Goal: Task Accomplishment & Management: Use online tool/utility

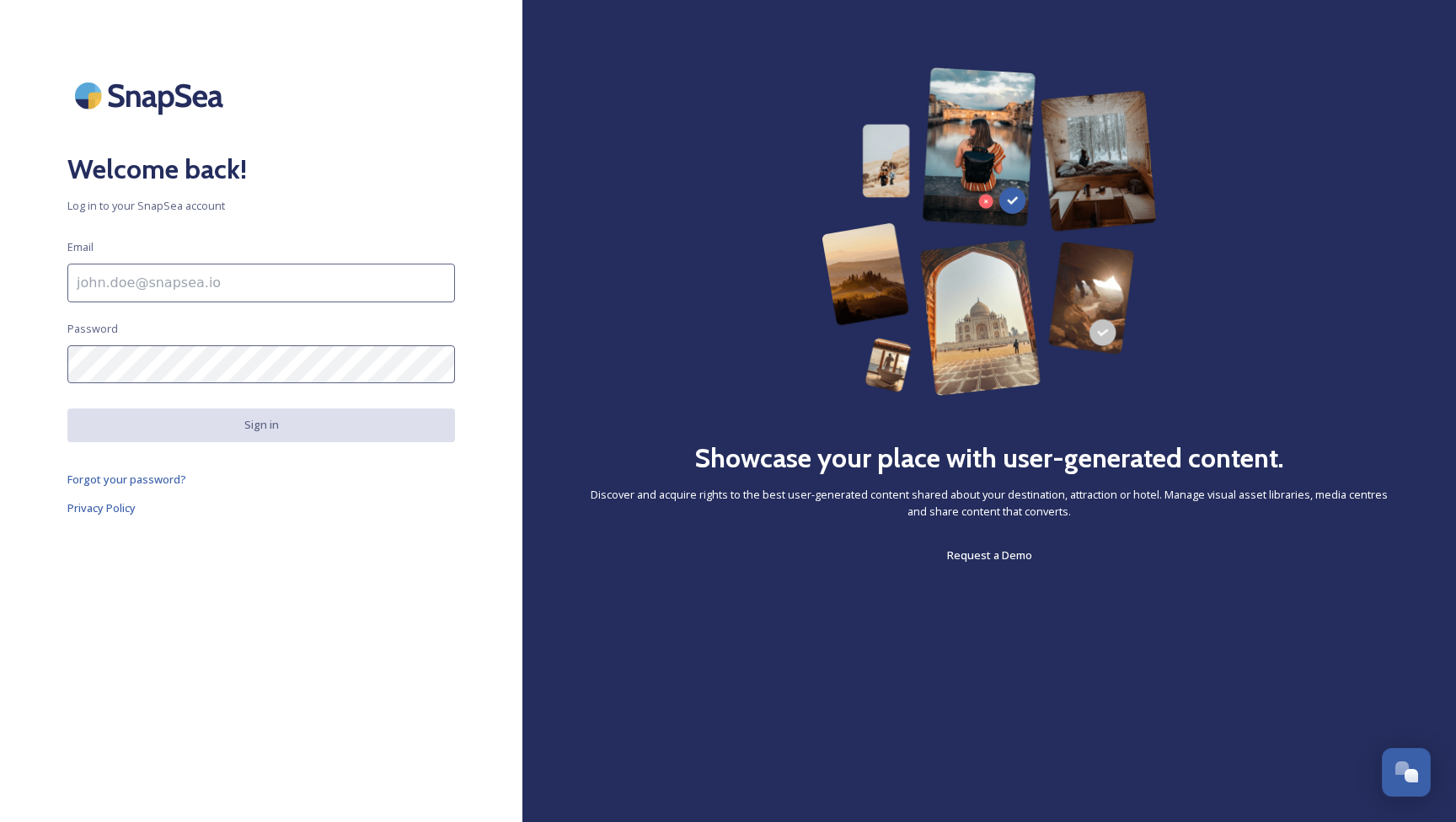
type input "[EMAIL_ADDRESS][DOMAIN_NAME]"
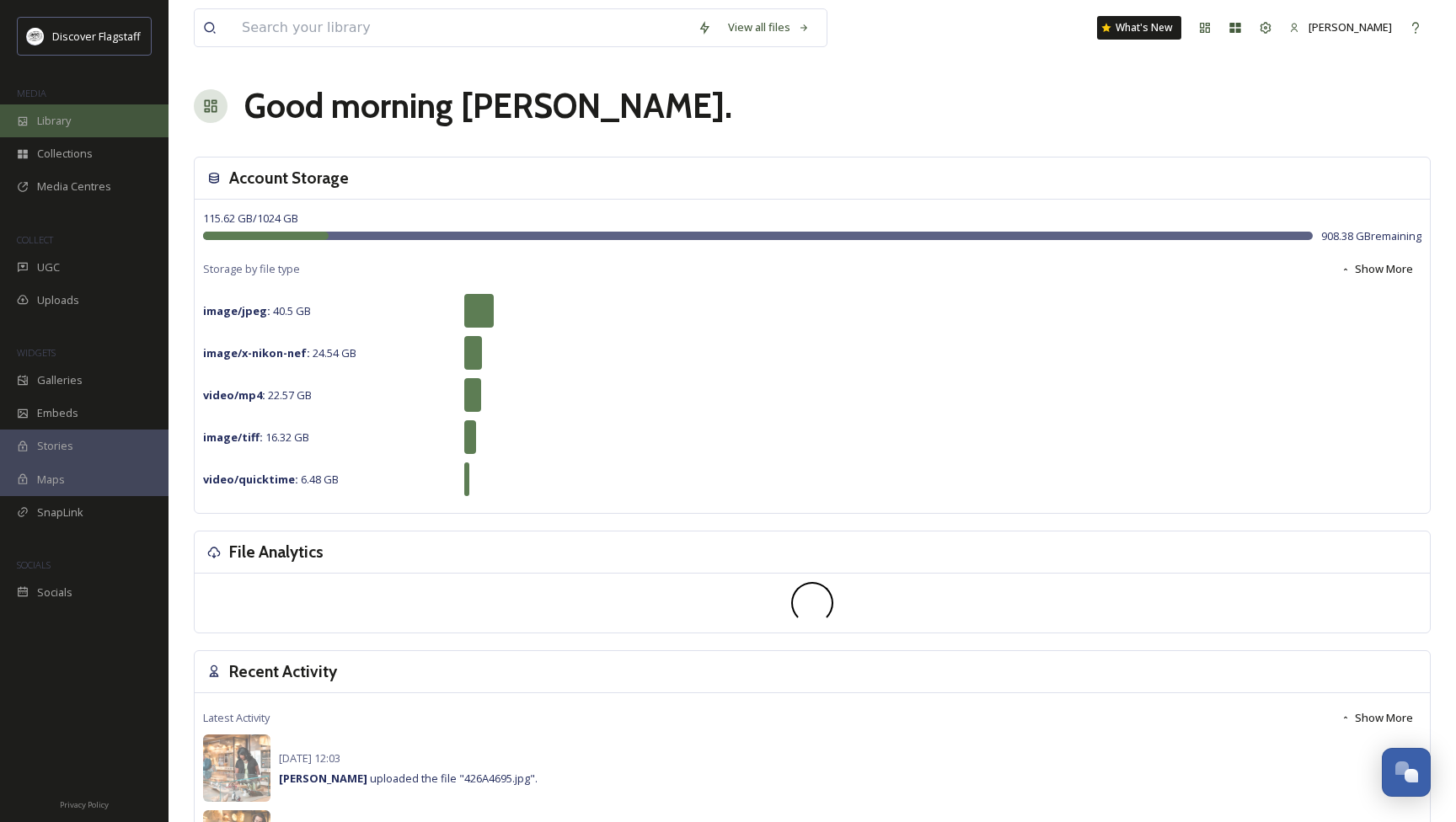
click at [78, 125] on div "Library" at bounding box center [84, 121] width 169 height 32
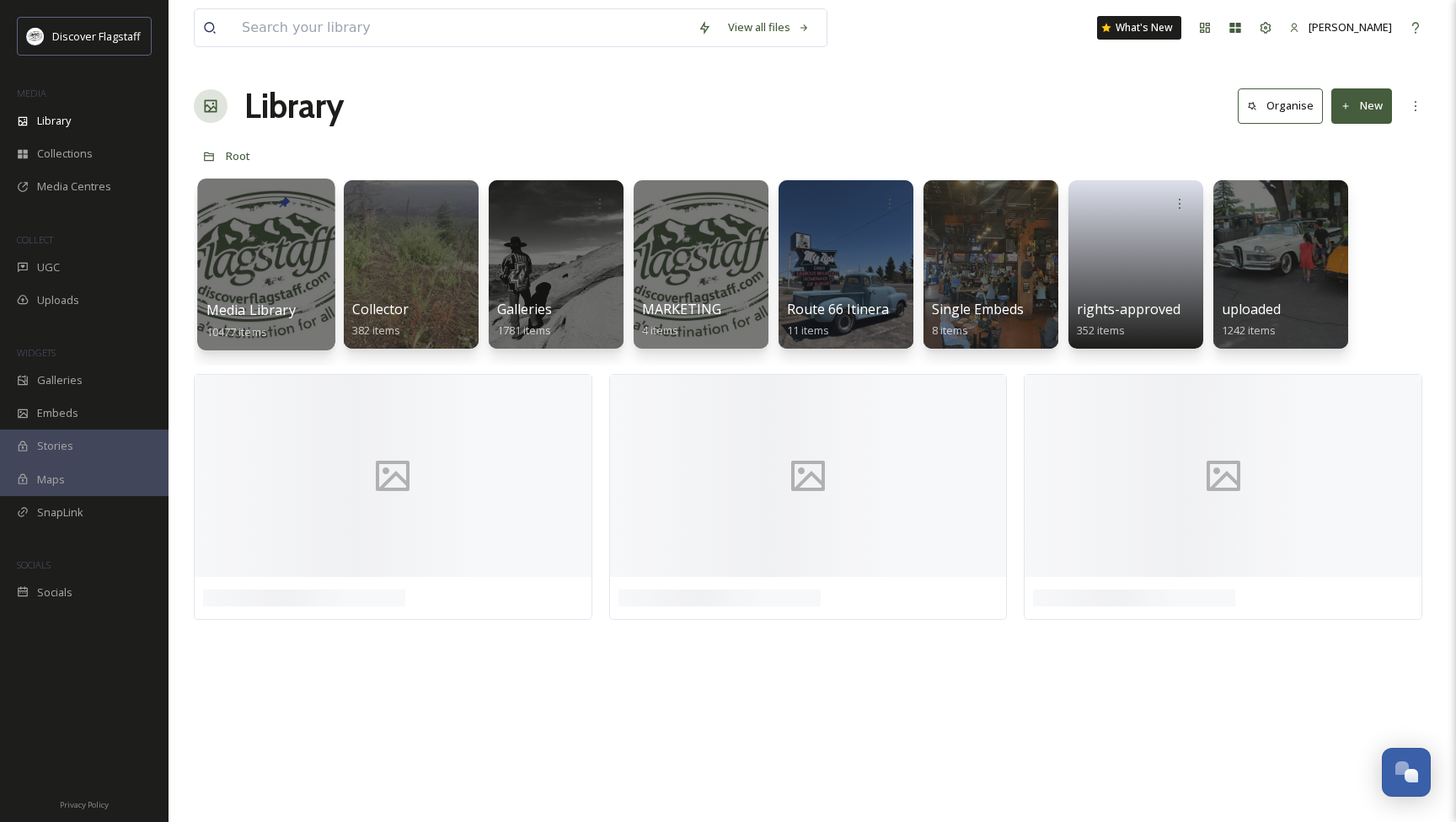
click at [267, 251] on div at bounding box center [265, 264] width 137 height 171
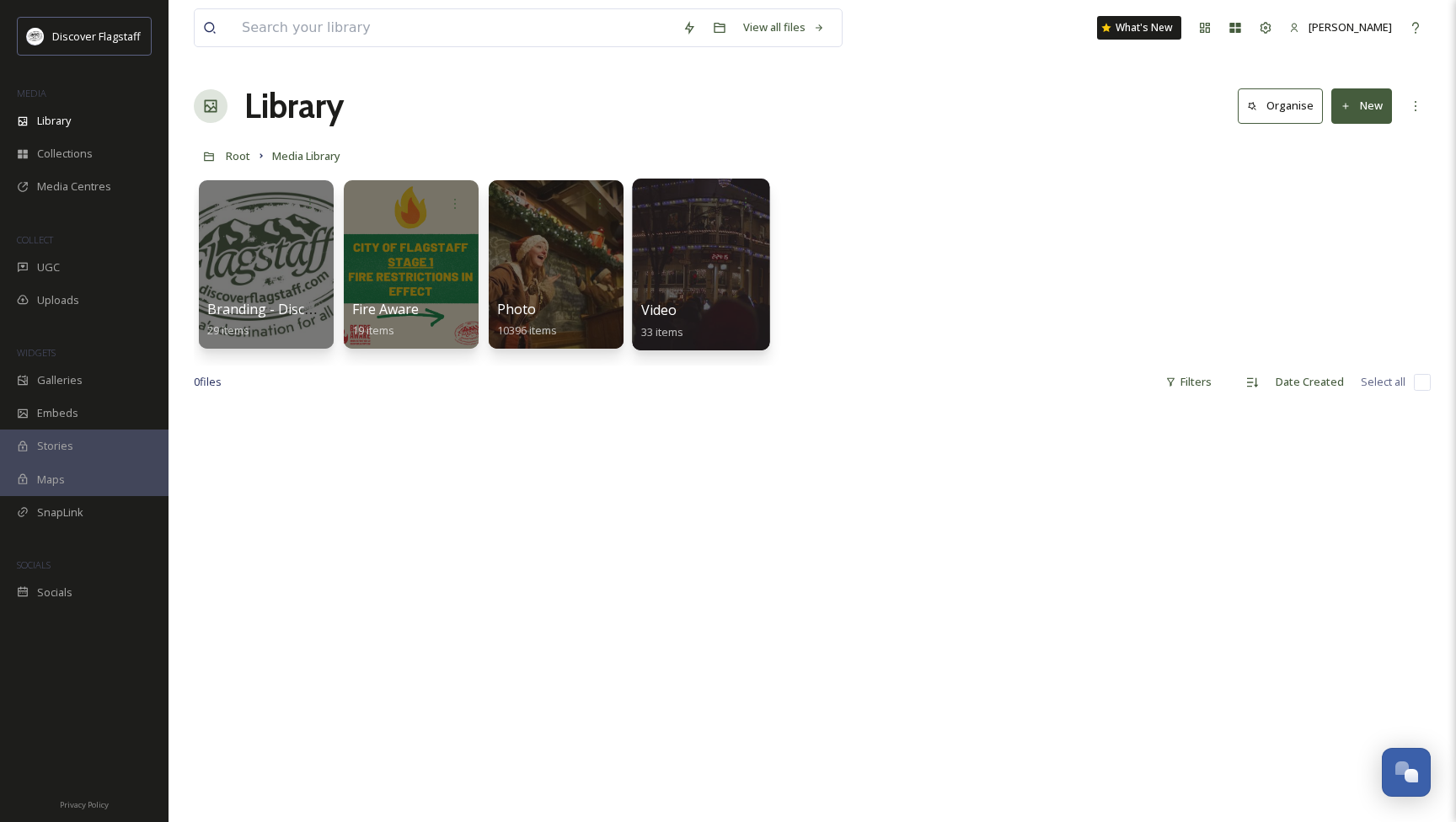
click at [656, 285] on div at bounding box center [700, 264] width 137 height 171
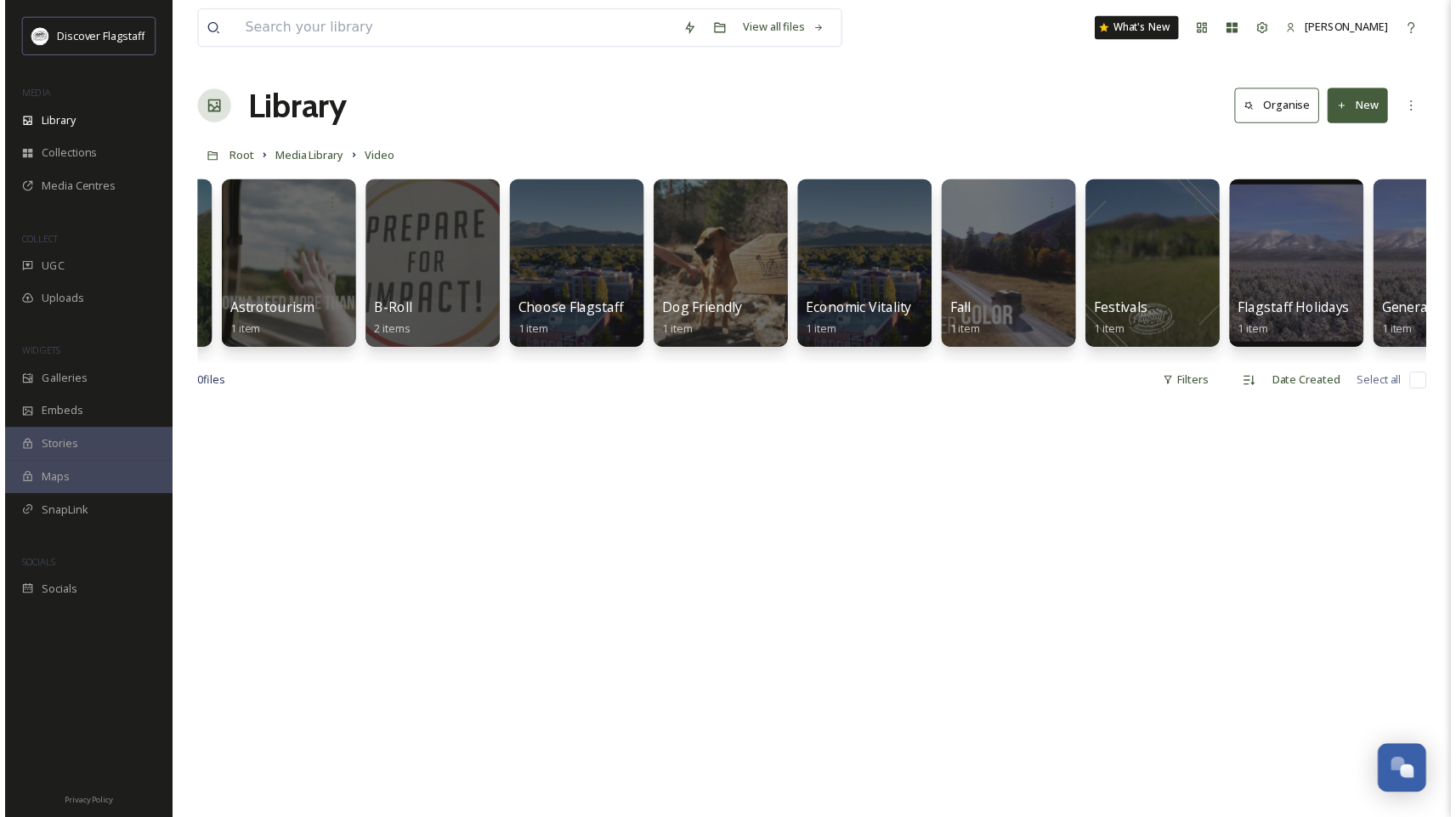
scroll to position [0, 722]
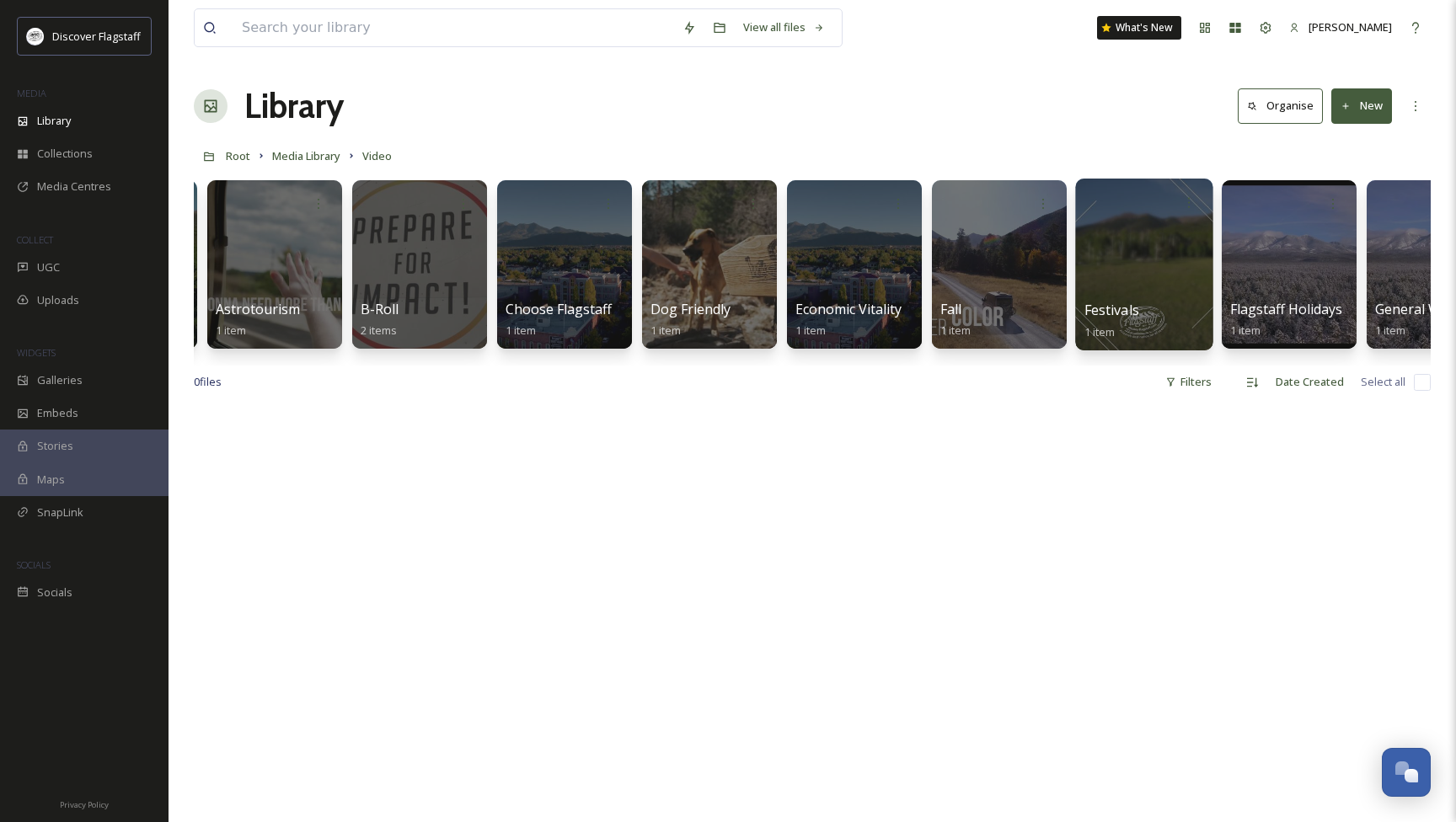
click at [1136, 253] on div at bounding box center [1144, 264] width 137 height 171
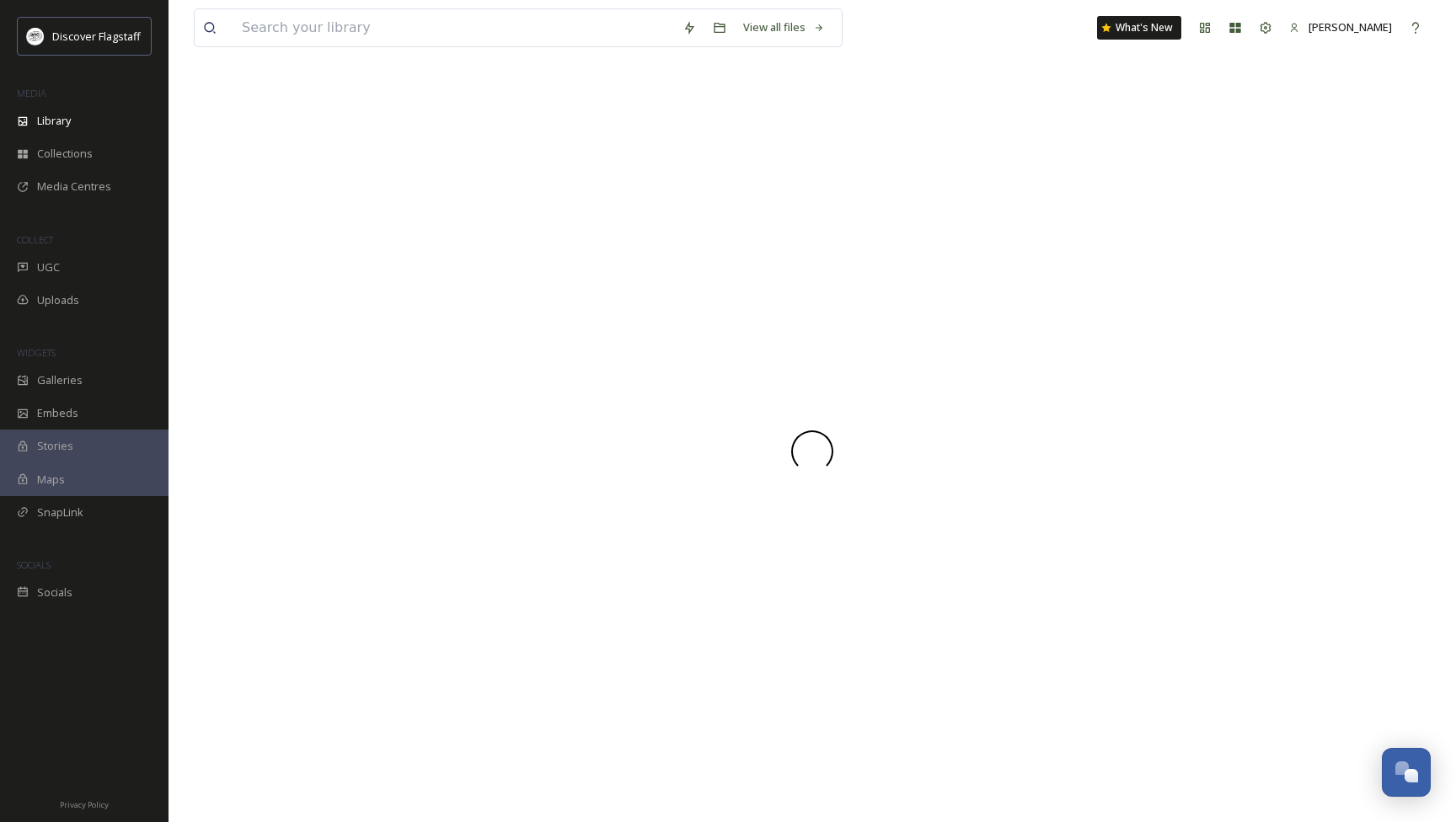
click at [1136, 253] on div at bounding box center [812, 451] width 1237 height 741
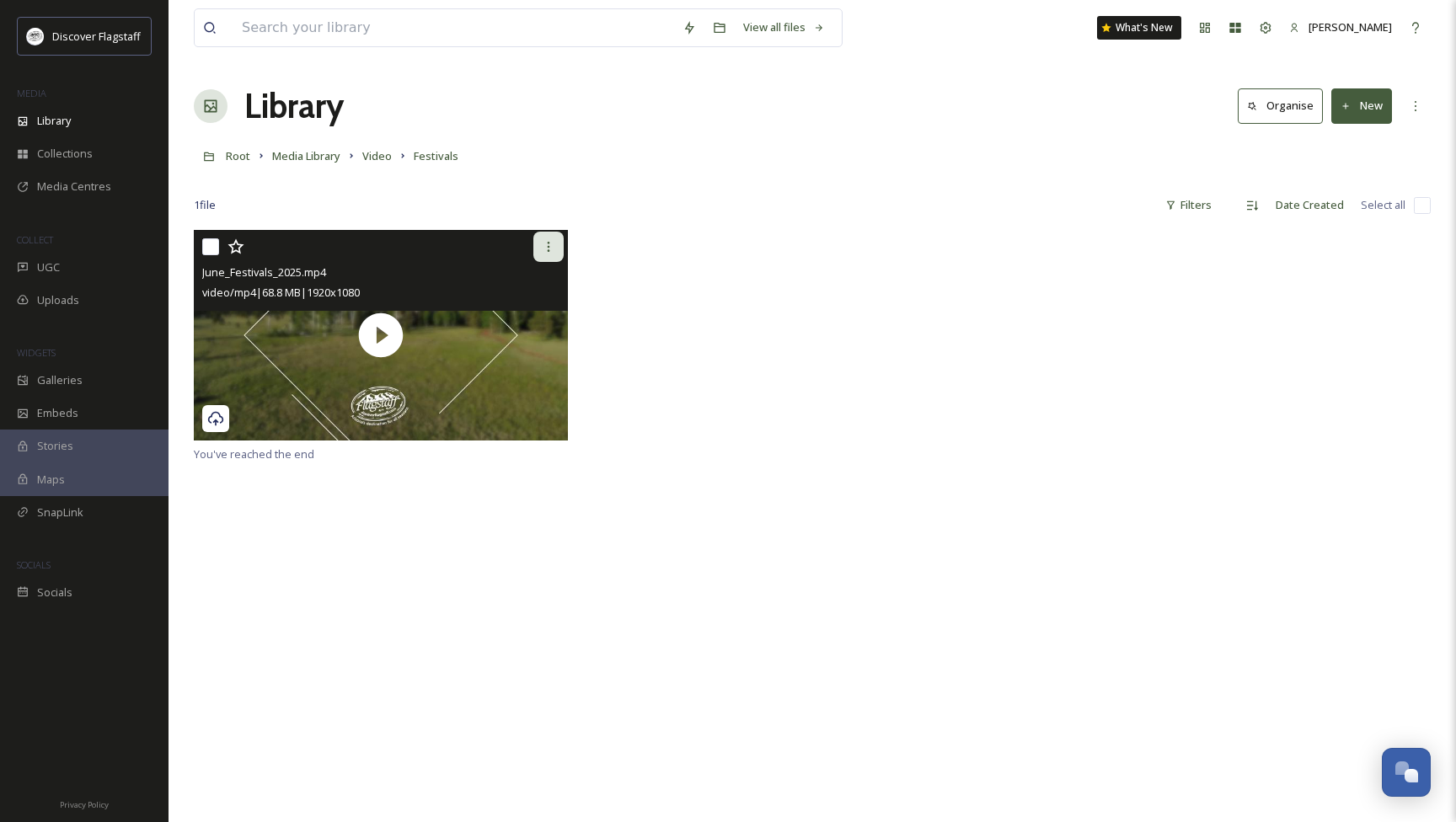
click at [552, 242] on icon at bounding box center [548, 246] width 14 height 14
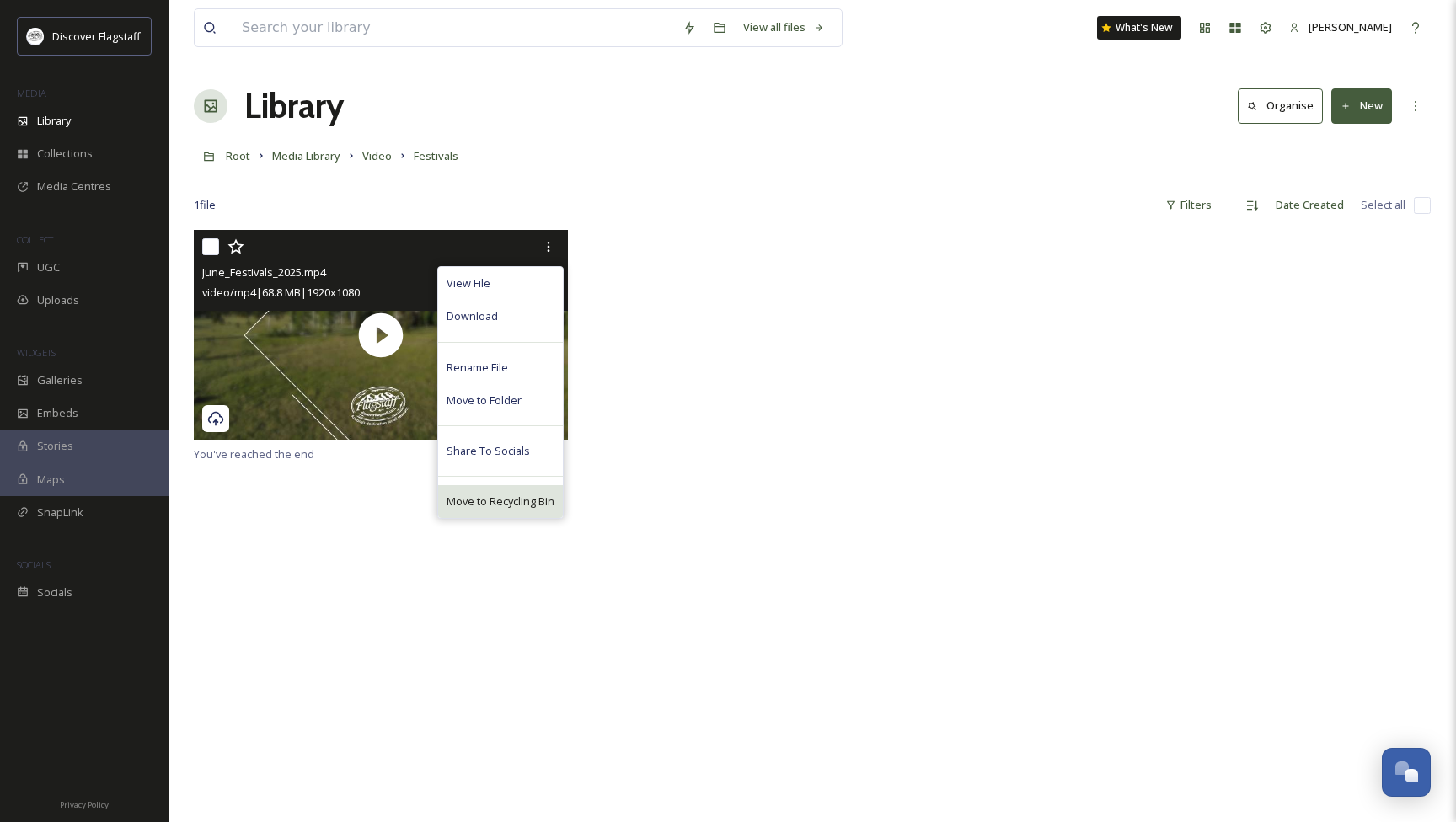
click at [505, 495] on span "Move to Recycling Bin" at bounding box center [500, 502] width 107 height 16
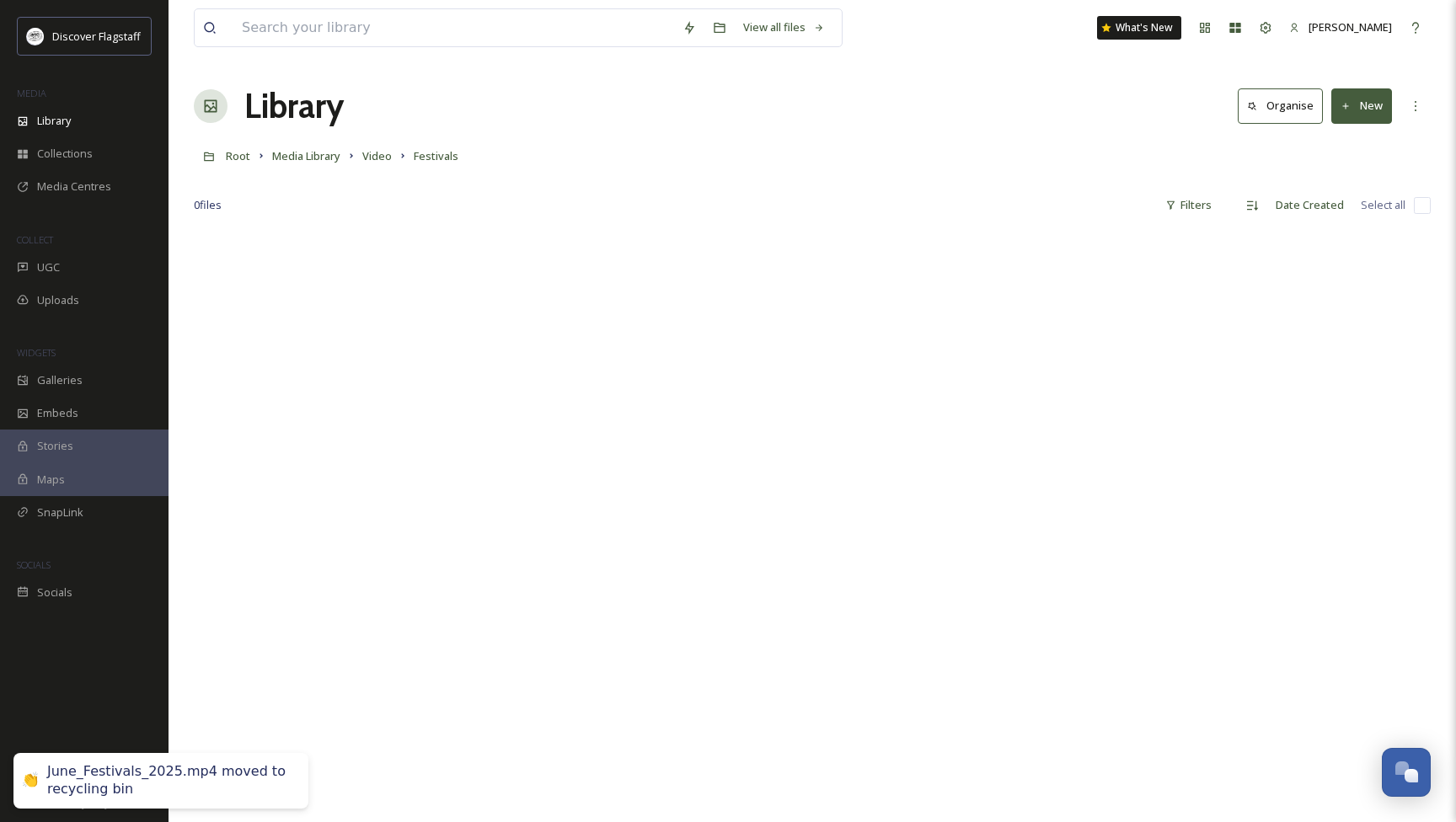
click at [1369, 103] on button "New" at bounding box center [1361, 106] width 60 height 34
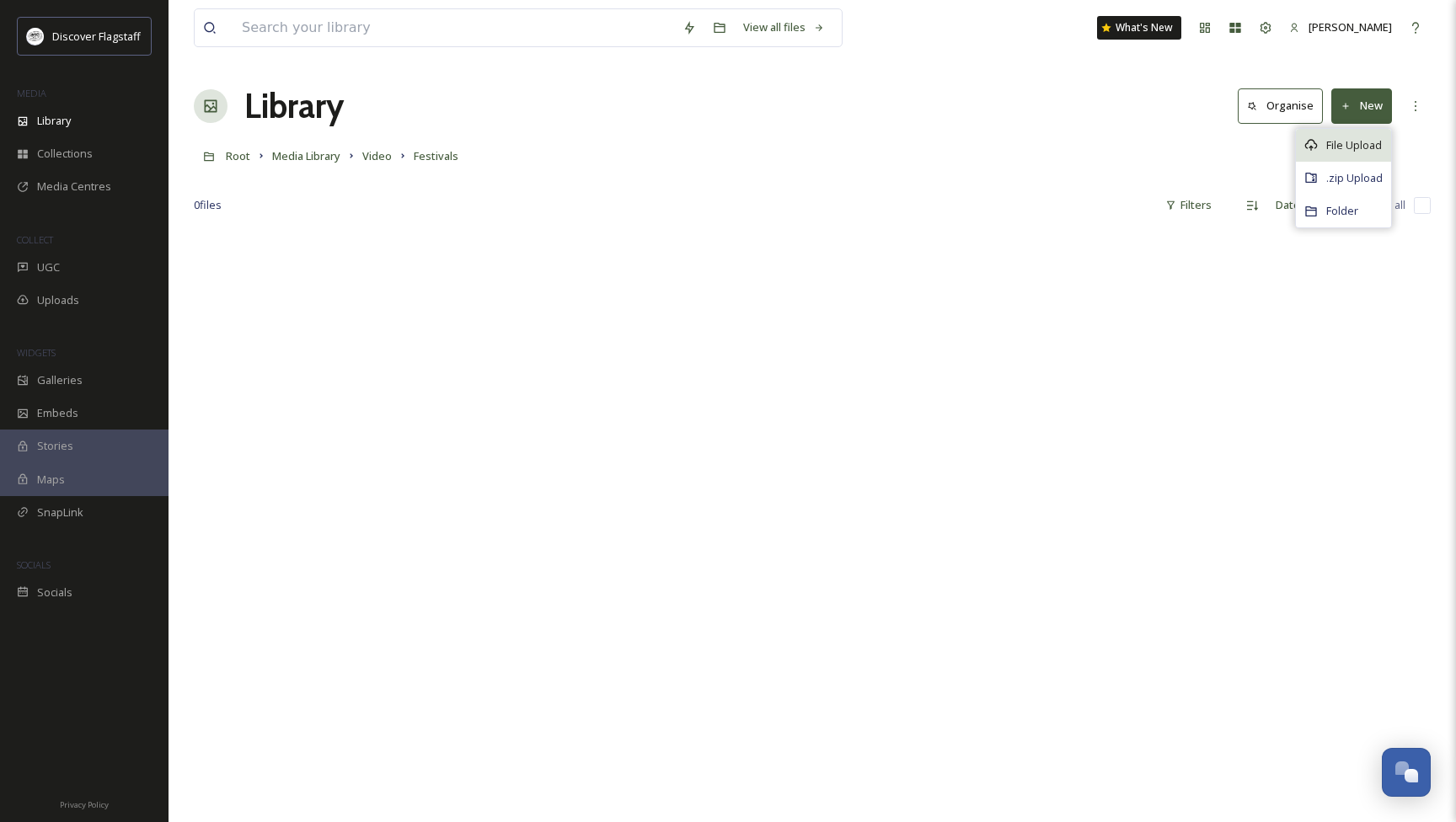
click at [1363, 139] on span "File Upload" at bounding box center [1354, 145] width 56 height 16
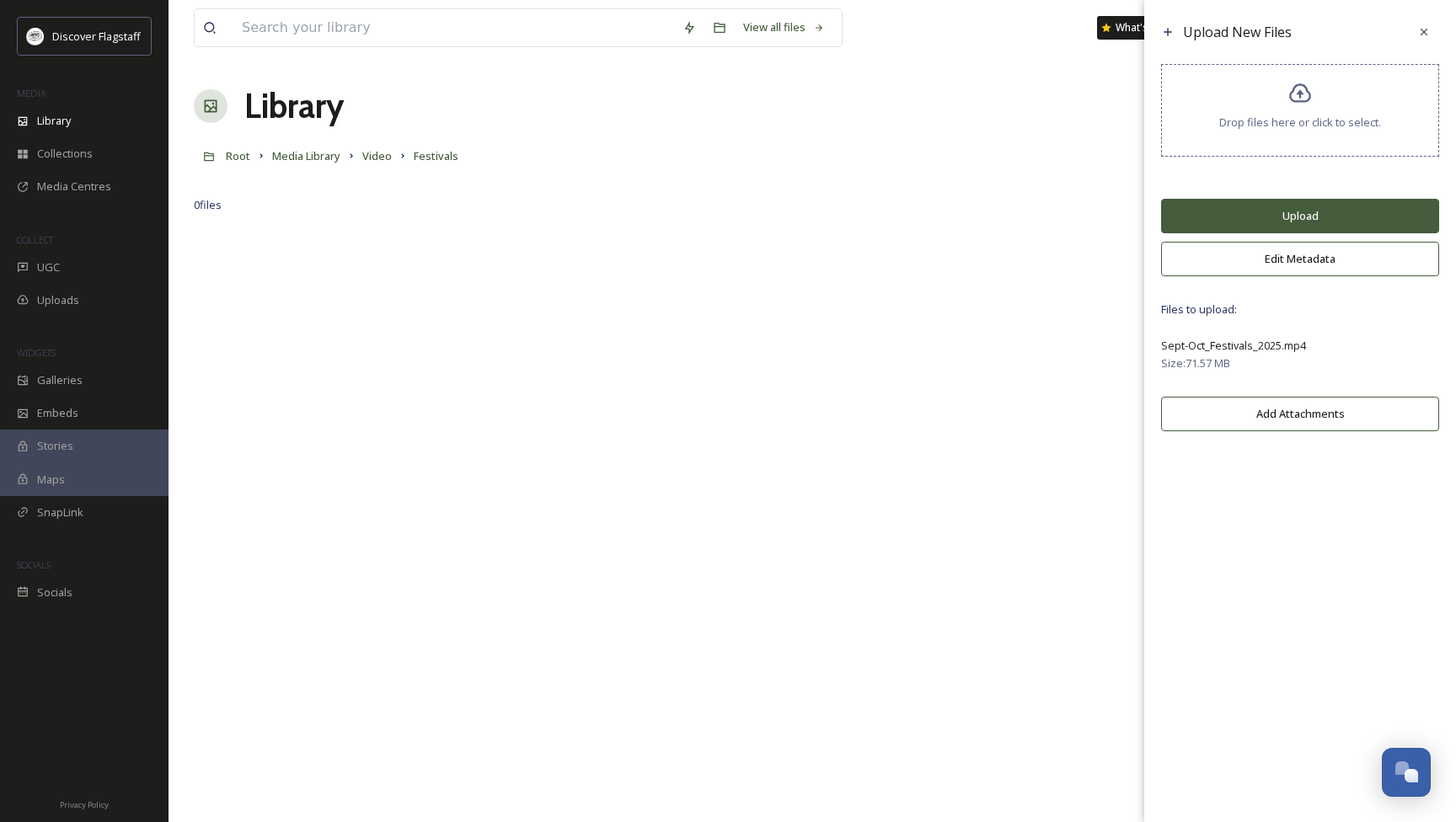
click at [1257, 226] on button "Upload" at bounding box center [1300, 216] width 278 height 34
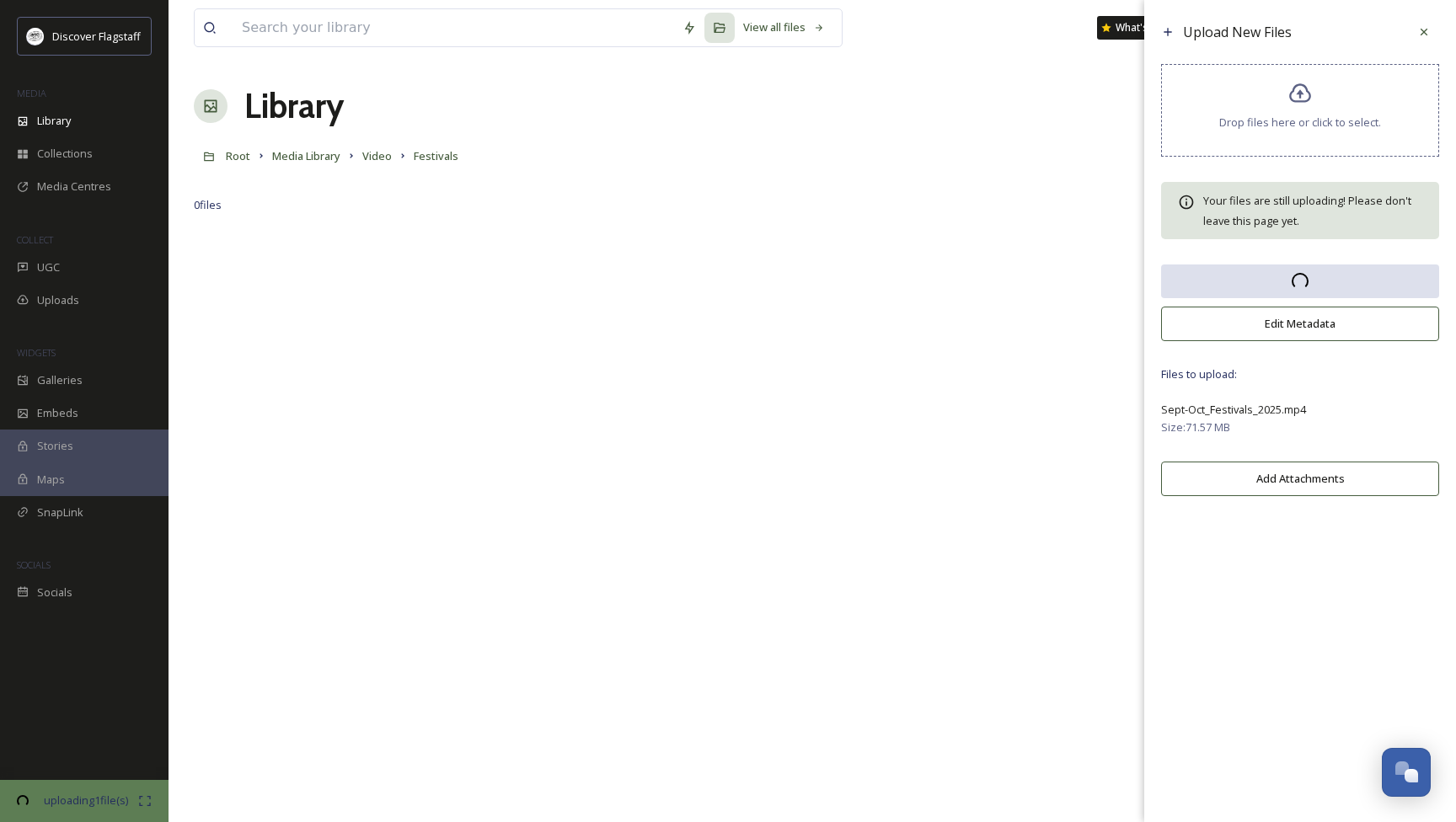
click at [1070, 238] on div at bounding box center [812, 641] width 1237 height 822
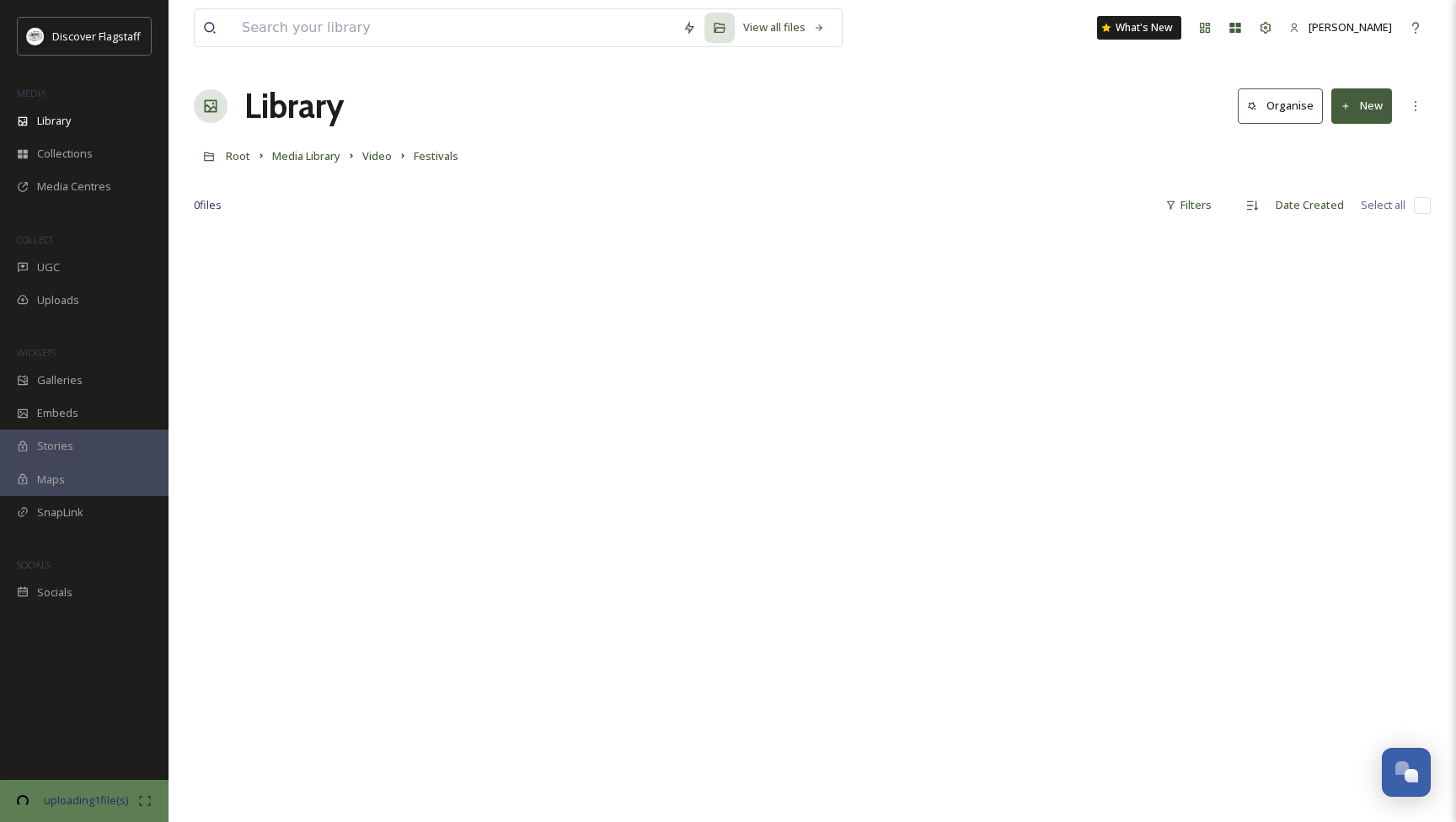
click at [1355, 115] on button "New" at bounding box center [1361, 106] width 60 height 34
click at [1349, 150] on span "File Upload" at bounding box center [1354, 145] width 56 height 16
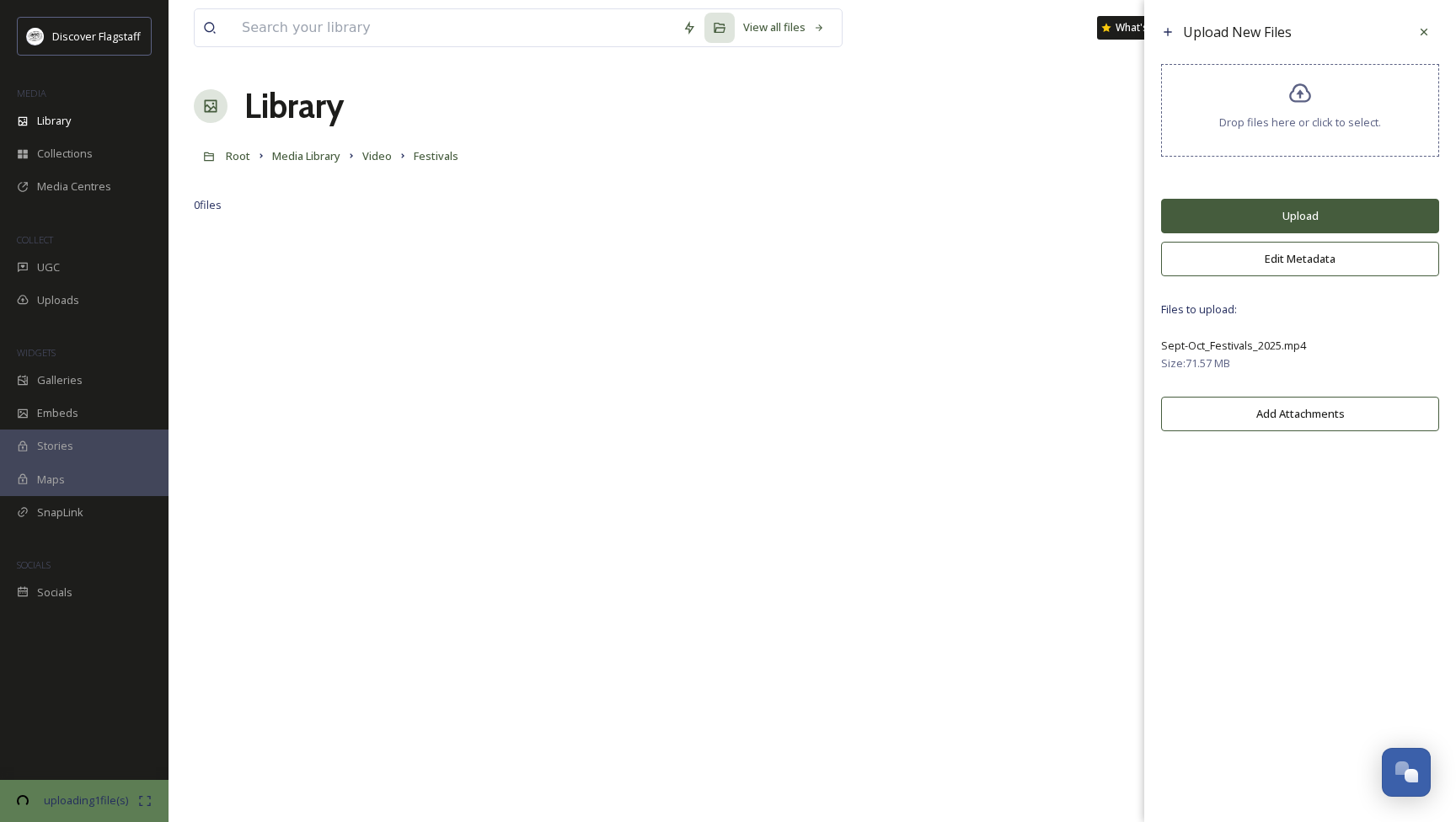
click at [1301, 232] on button "Upload" at bounding box center [1300, 216] width 278 height 34
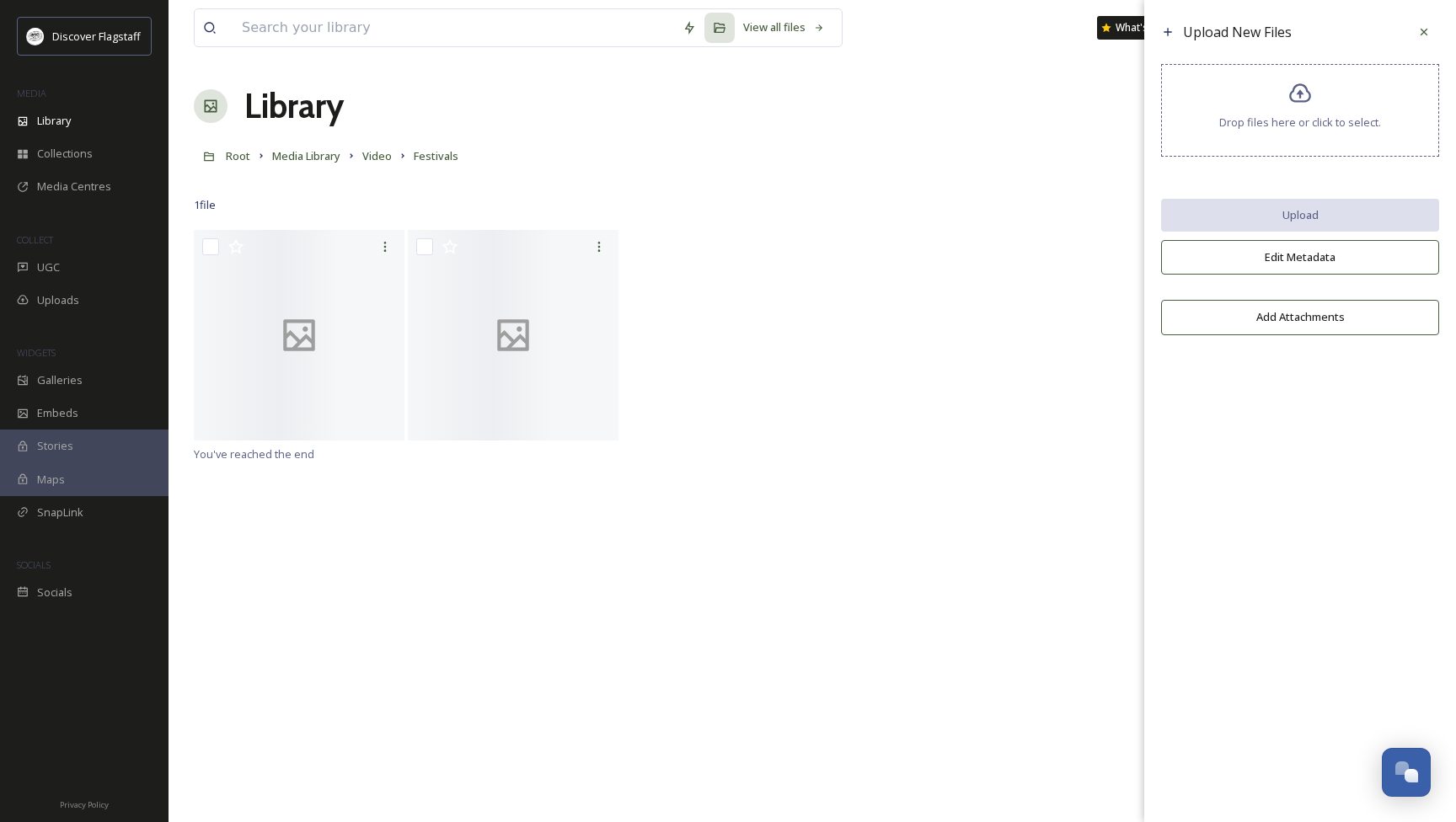
click at [690, 245] on div at bounding box center [812, 337] width 1237 height 214
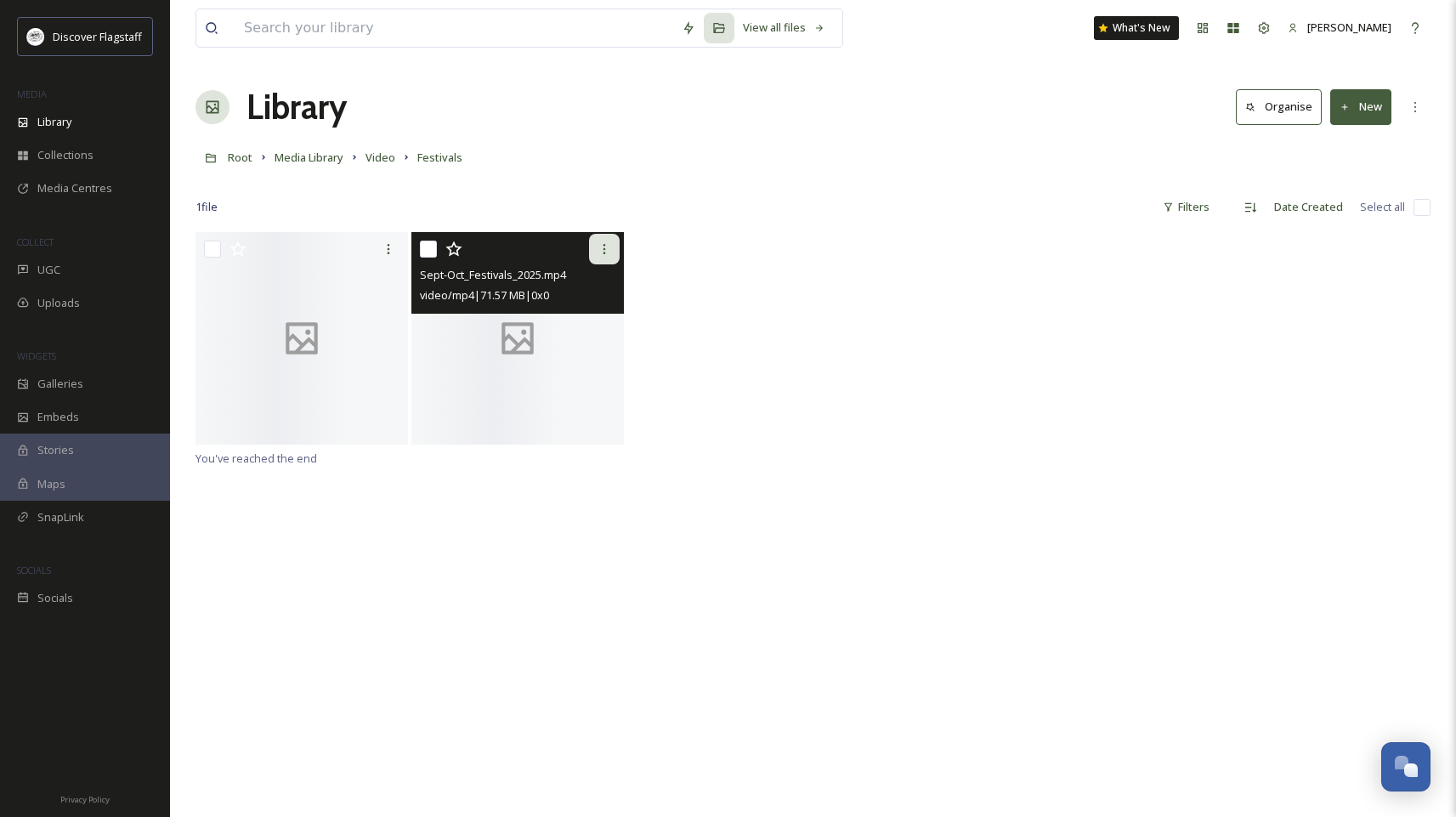
click at [598, 247] on icon at bounding box center [604, 249] width 14 height 14
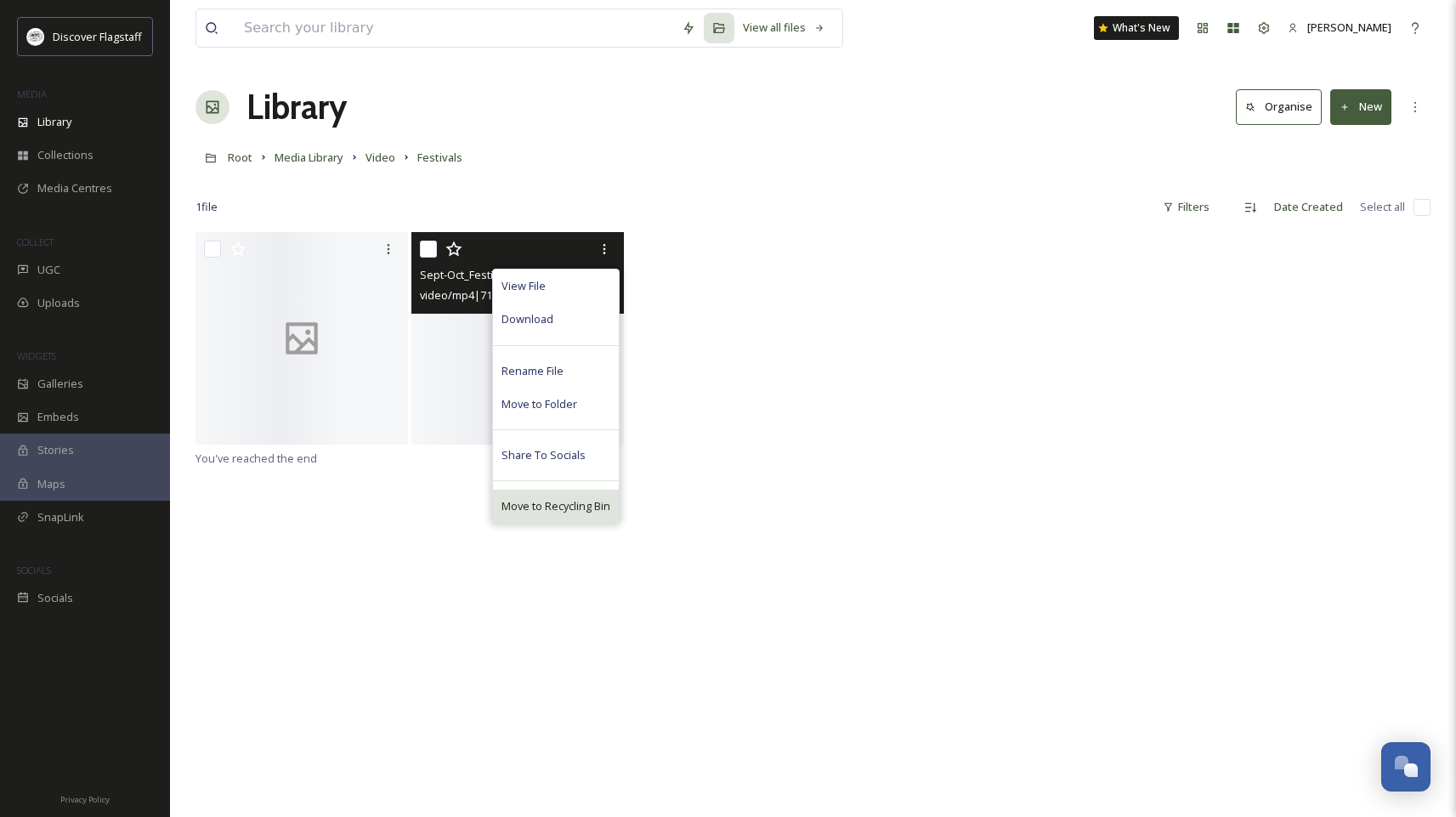
click at [560, 494] on div "Move to Recycling Bin" at bounding box center [555, 506] width 126 height 33
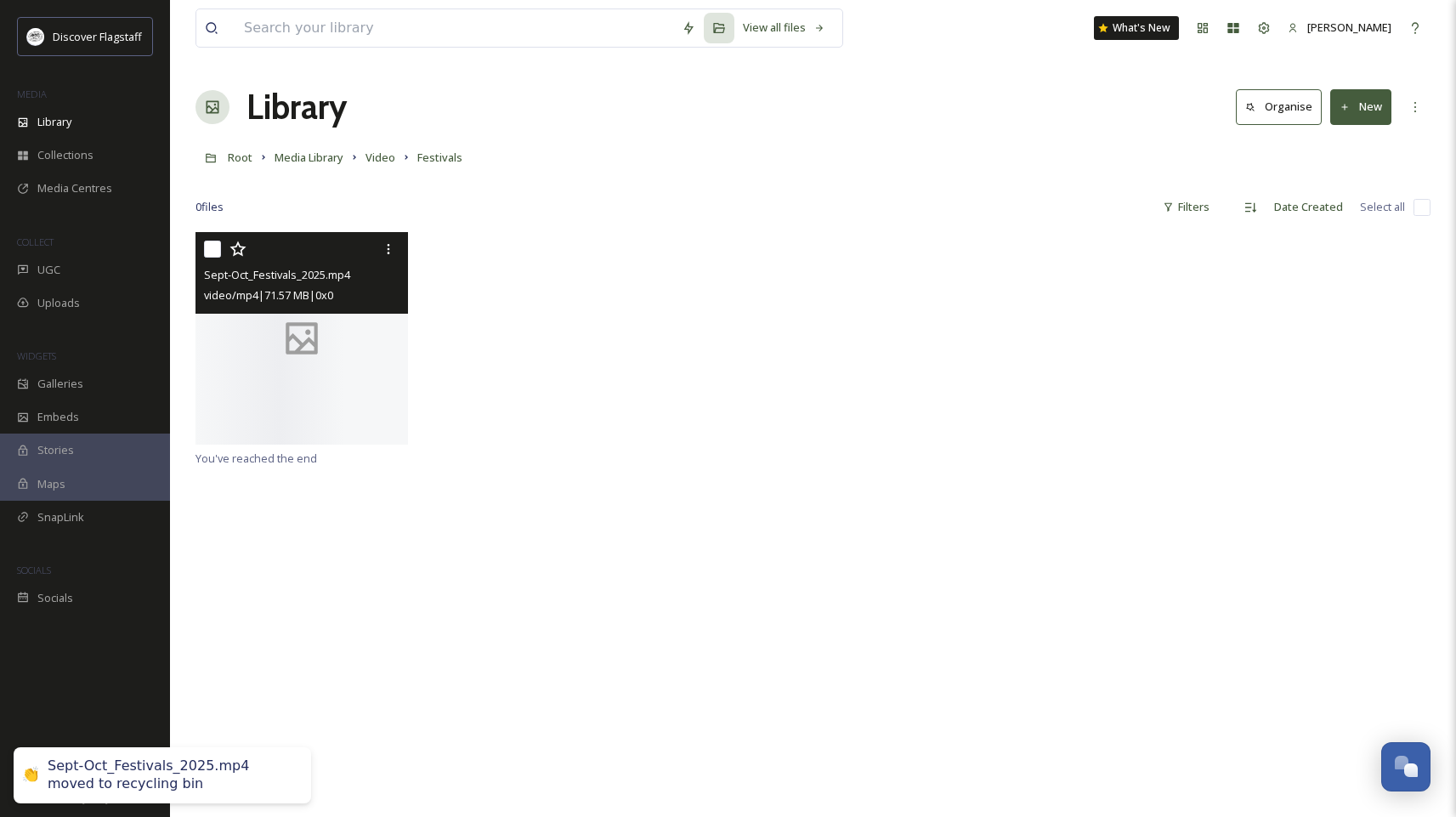
click at [302, 288] on span "video/mp4 | 71.57 MB | 0 x 0" at bounding box center [269, 295] width 129 height 15
click at [311, 281] on span "Sept-Oct_Festivals_2025.mp4" at bounding box center [277, 274] width 147 height 15
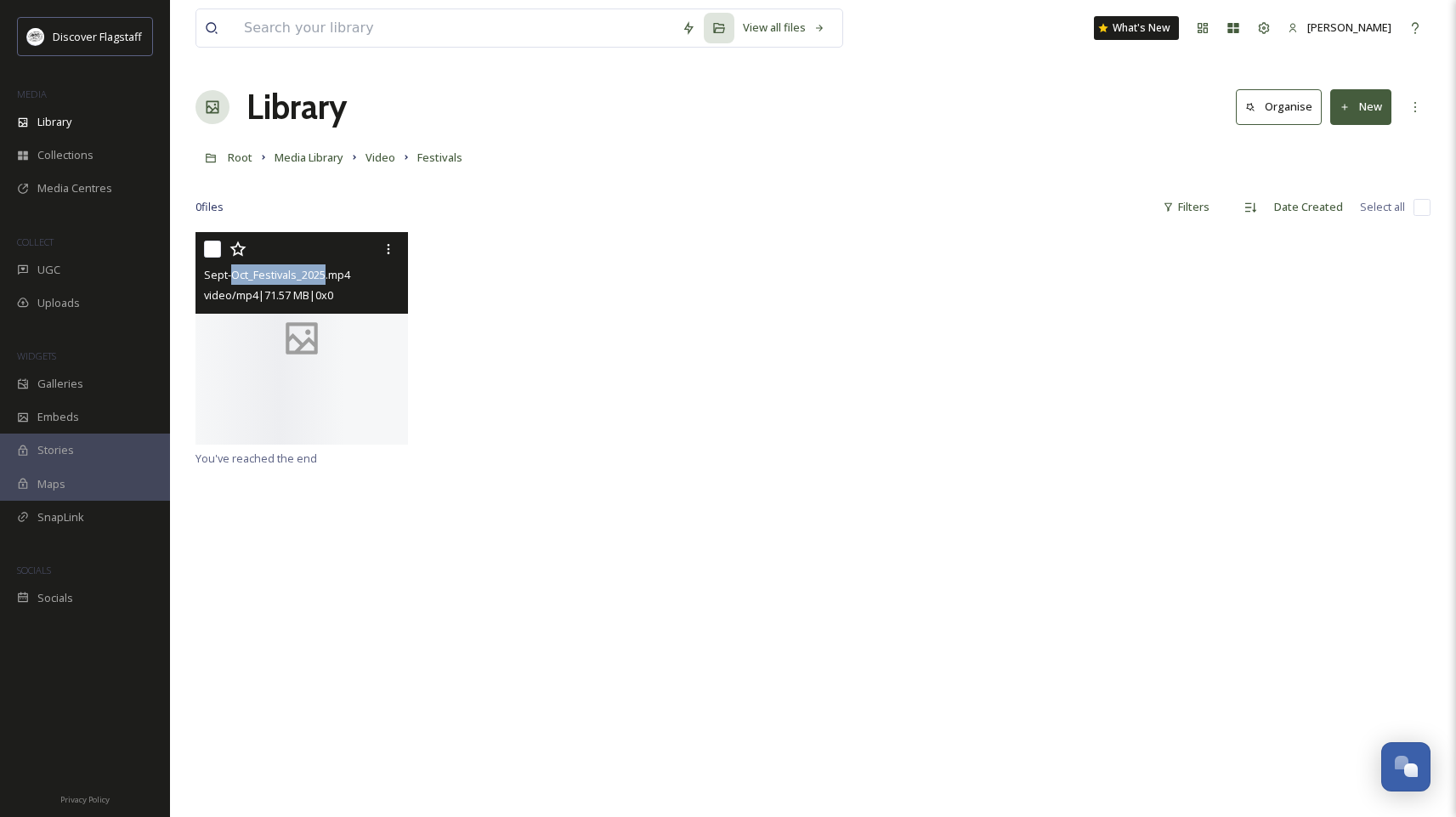
click at [311, 281] on span "Sept-Oct_Festivals_2025.mp4" at bounding box center [277, 274] width 147 height 15
click at [358, 290] on div "video/mp4 | 71.57 MB | 0 x 0" at bounding box center [303, 295] width 199 height 20
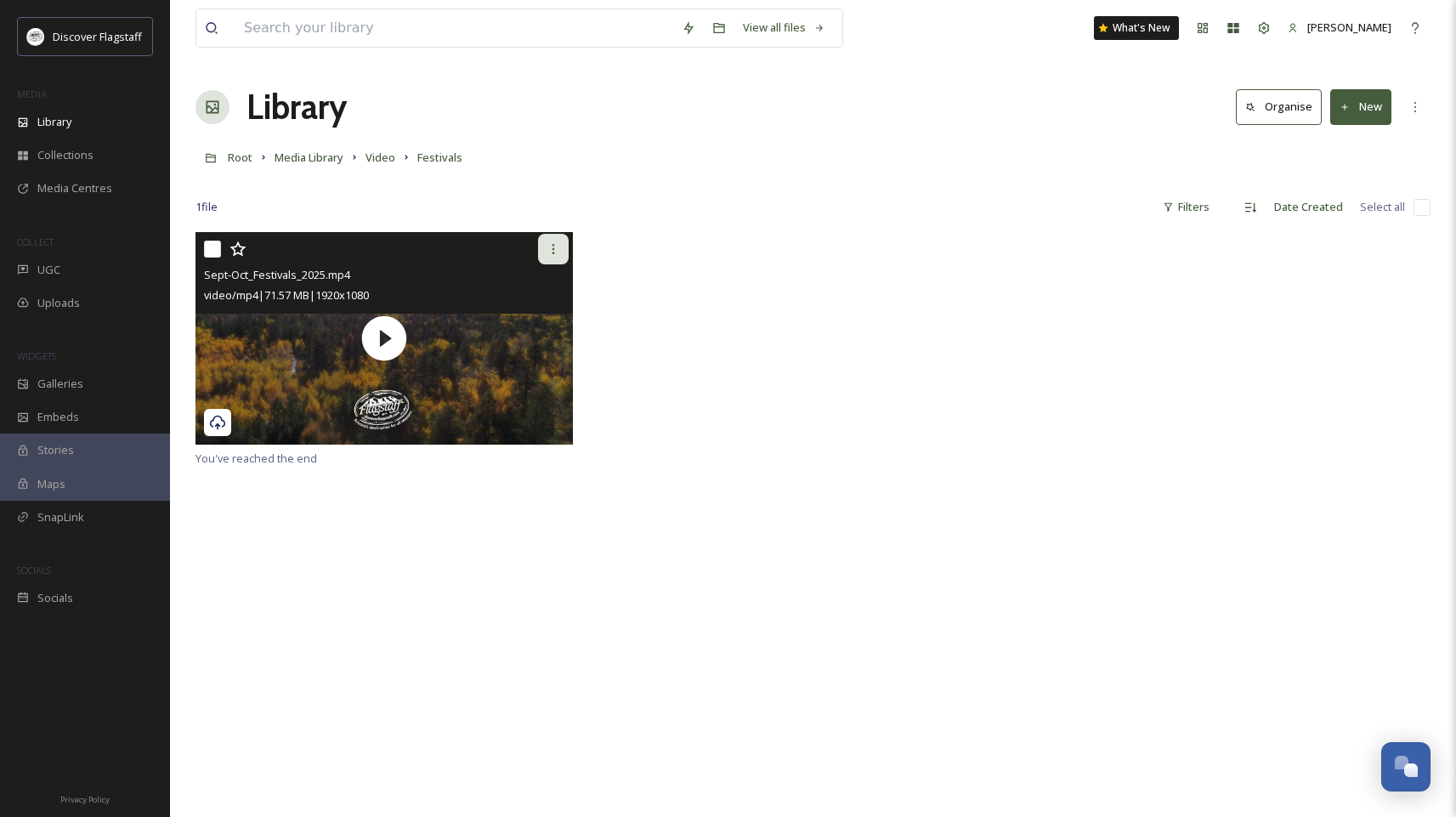
click at [559, 246] on icon at bounding box center [553, 249] width 14 height 14
click at [307, 263] on div at bounding box center [386, 250] width 364 height 31
click at [321, 281] on span "Sept-Oct_Festivals_2025.mp4" at bounding box center [277, 274] width 147 height 15
click at [219, 250] on input "checkbox" at bounding box center [212, 249] width 17 height 17
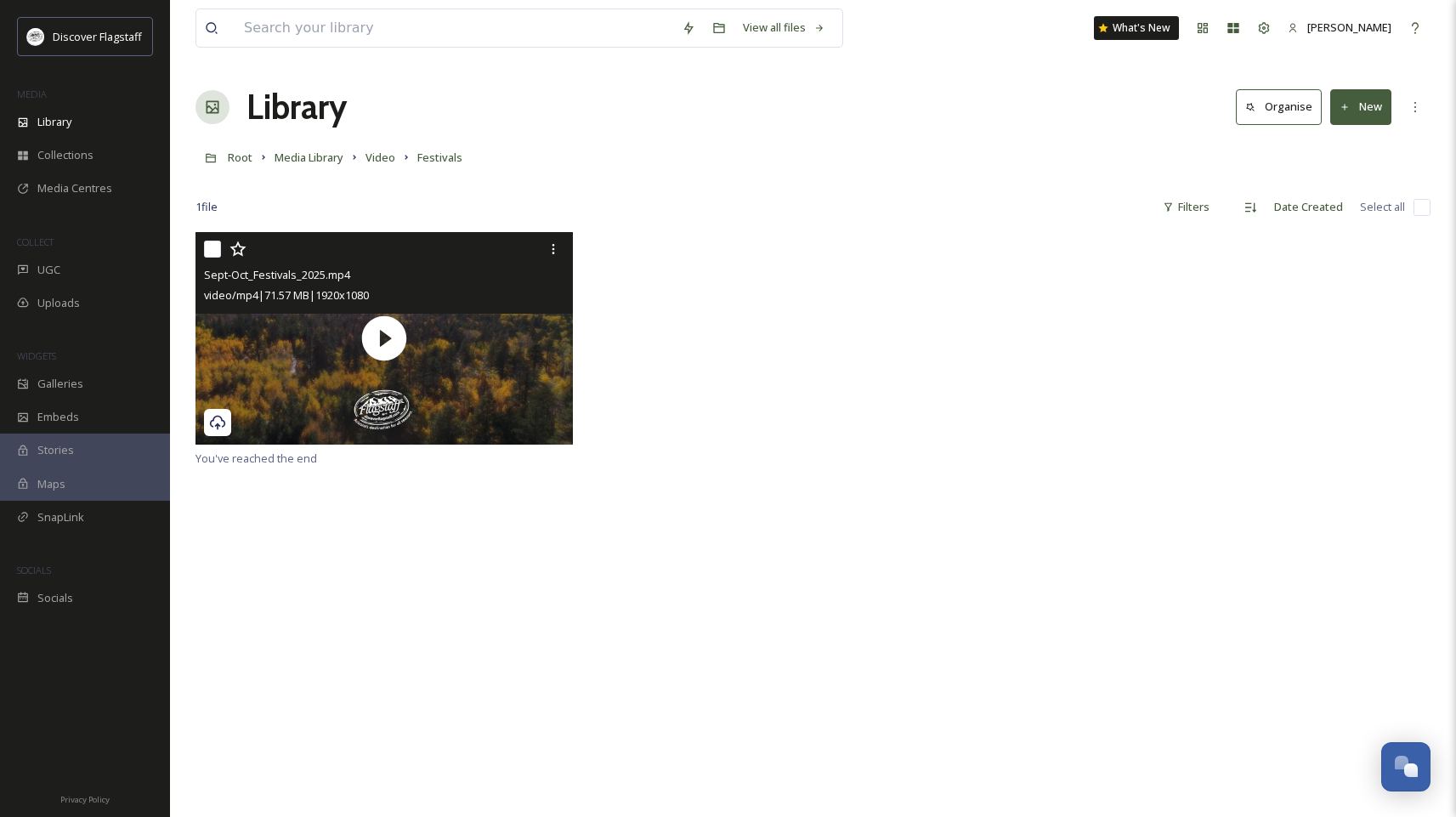
checkbox input "true"
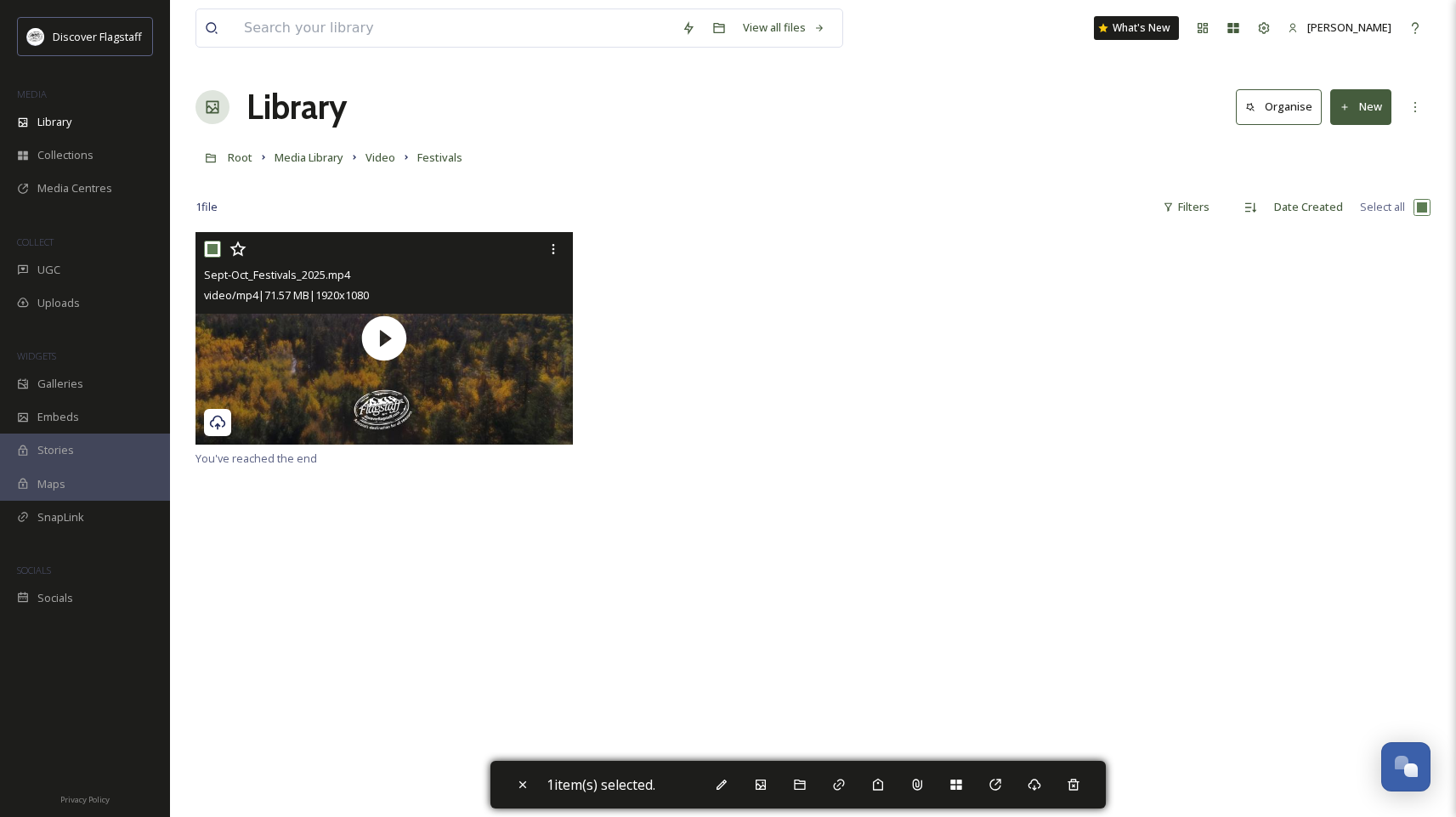
click at [325, 291] on span "video/mp4 | 71.57 MB | 1920 x 1080" at bounding box center [286, 295] width 165 height 15
click at [334, 275] on span "Sept-Oct_Festivals_2025.mp4" at bounding box center [277, 274] width 147 height 15
click at [330, 274] on span "Sept-Oct_Festivals_2025.mp4" at bounding box center [277, 274] width 147 height 15
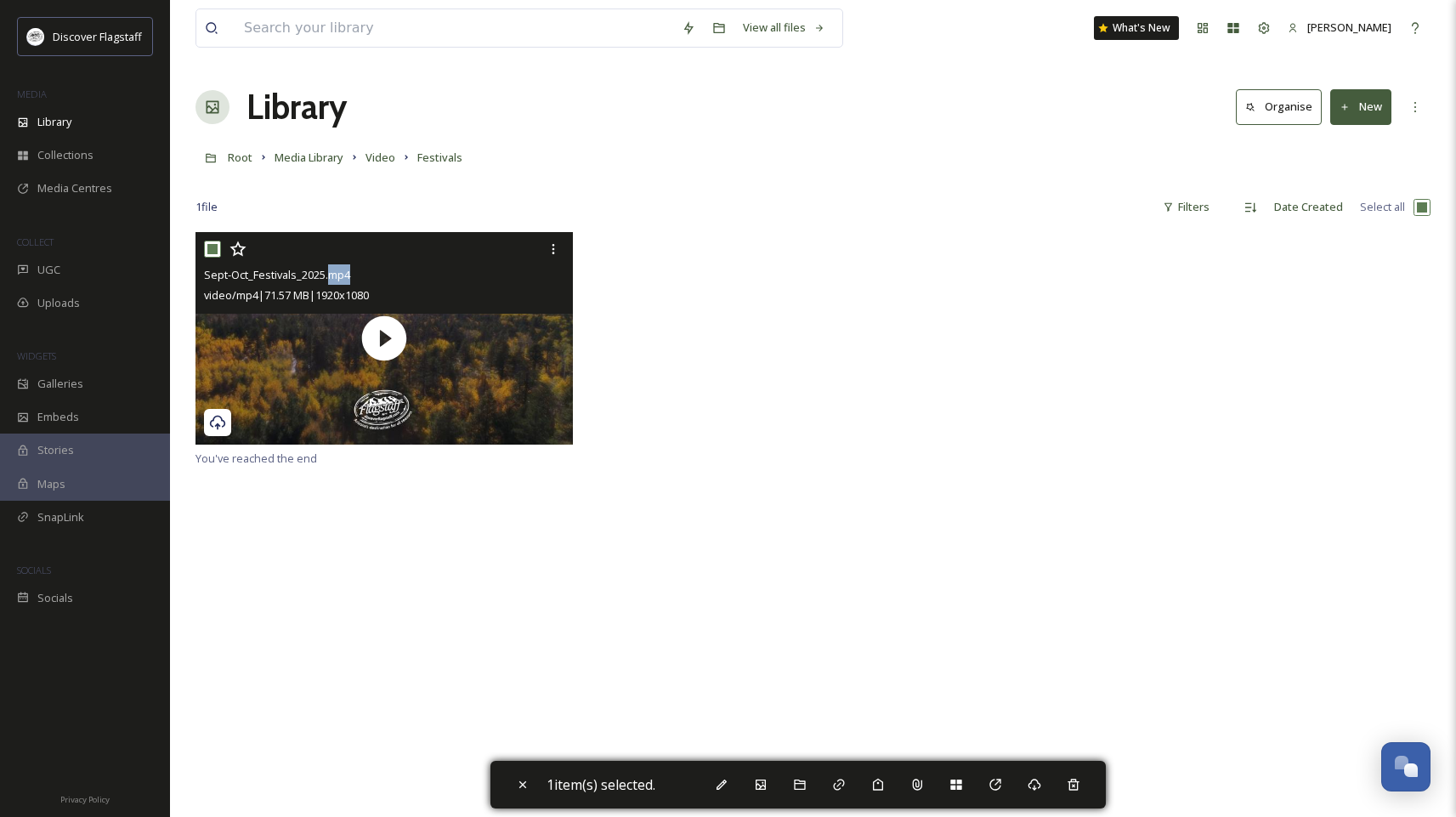
click at [219, 241] on input "checkbox" at bounding box center [212, 249] width 17 height 17
checkbox input "false"
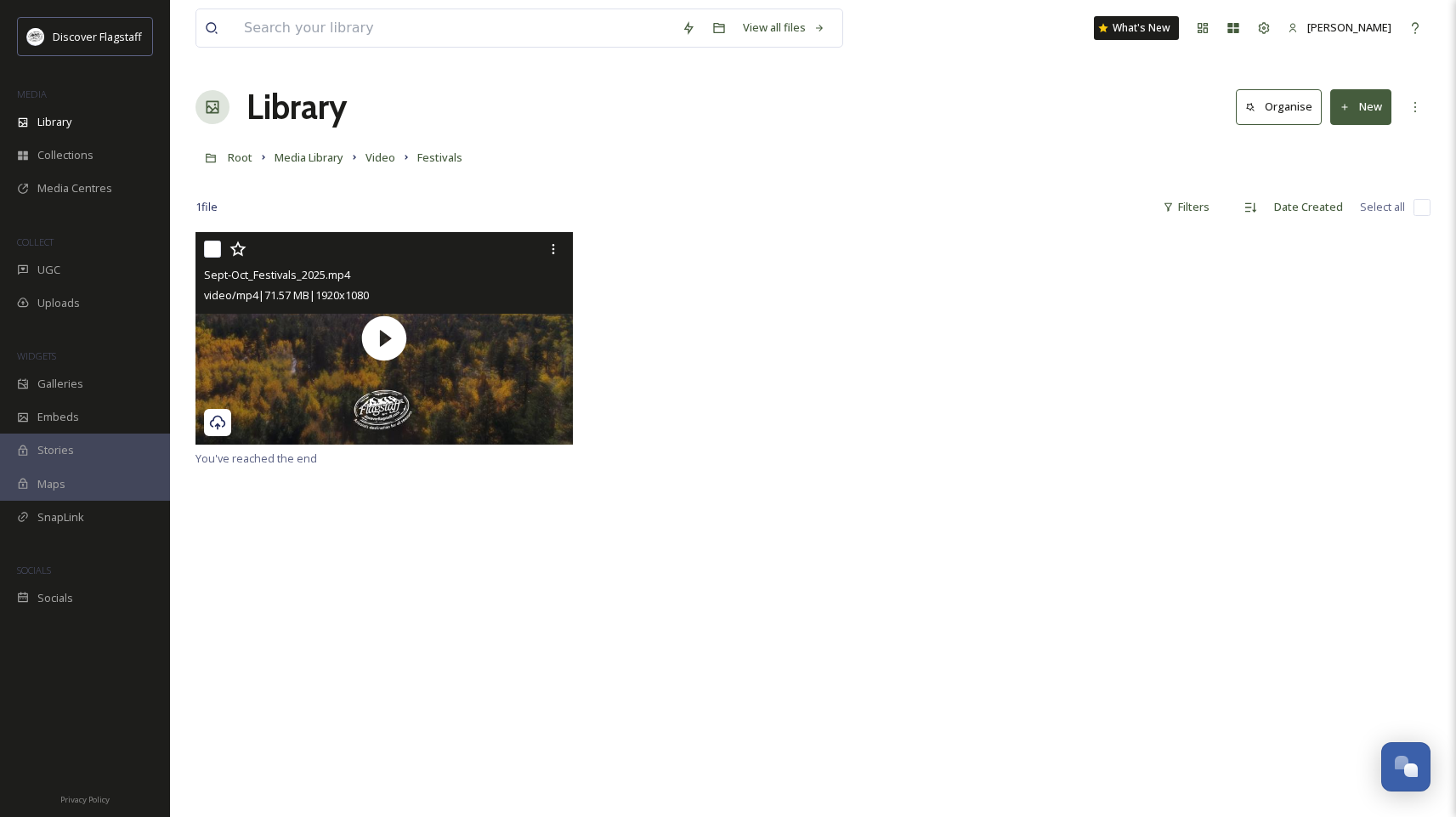
click at [484, 288] on div "video/mp4 | 71.57 MB | 1920 x 1080" at bounding box center [386, 295] width 364 height 20
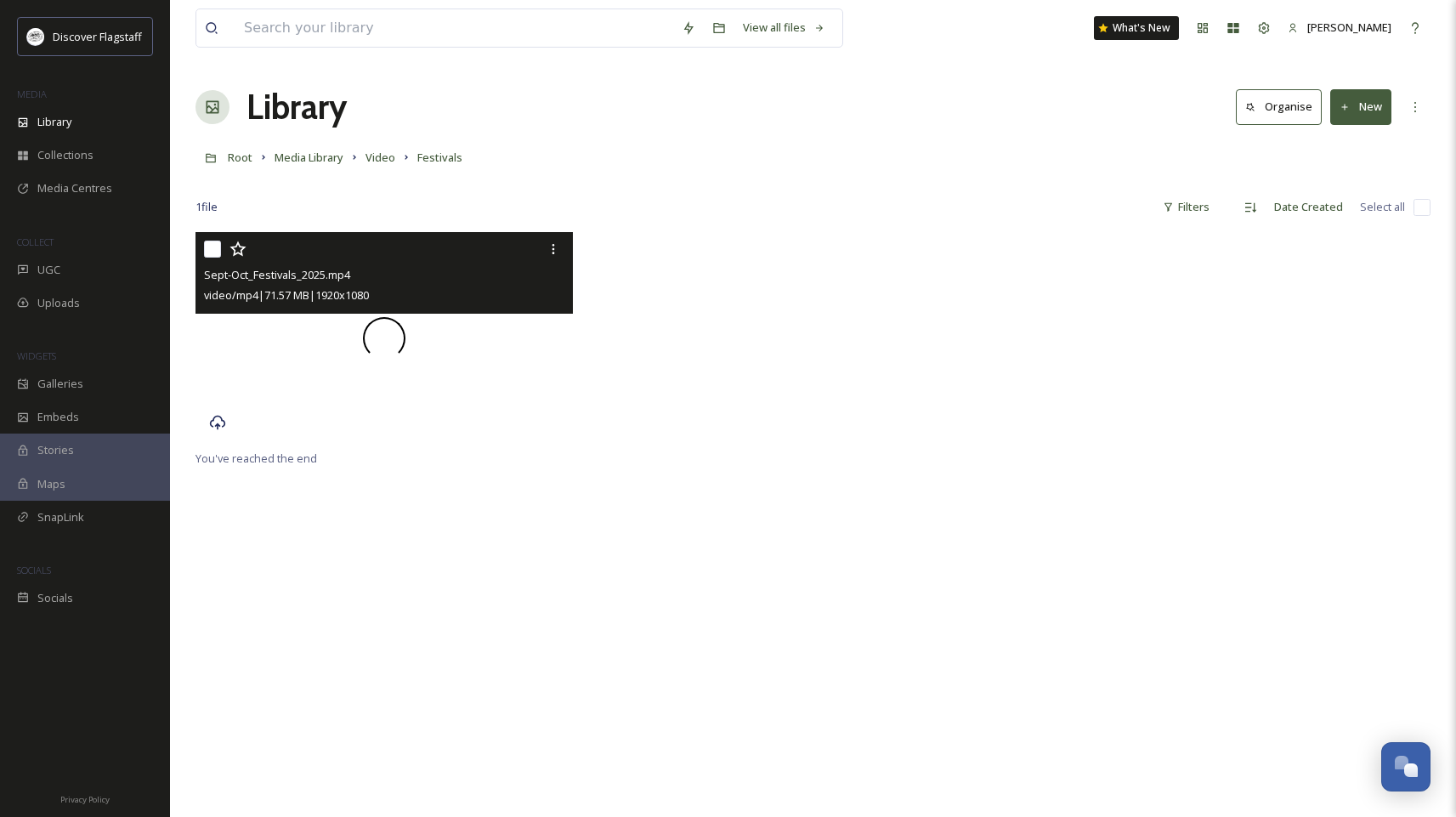
drag, startPoint x: 471, startPoint y: 320, endPoint x: 456, endPoint y: 352, distance: 35.3
click at [456, 352] on video "Sept-Oct_Festivals_2025.mp4" at bounding box center [384, 338] width 377 height 212
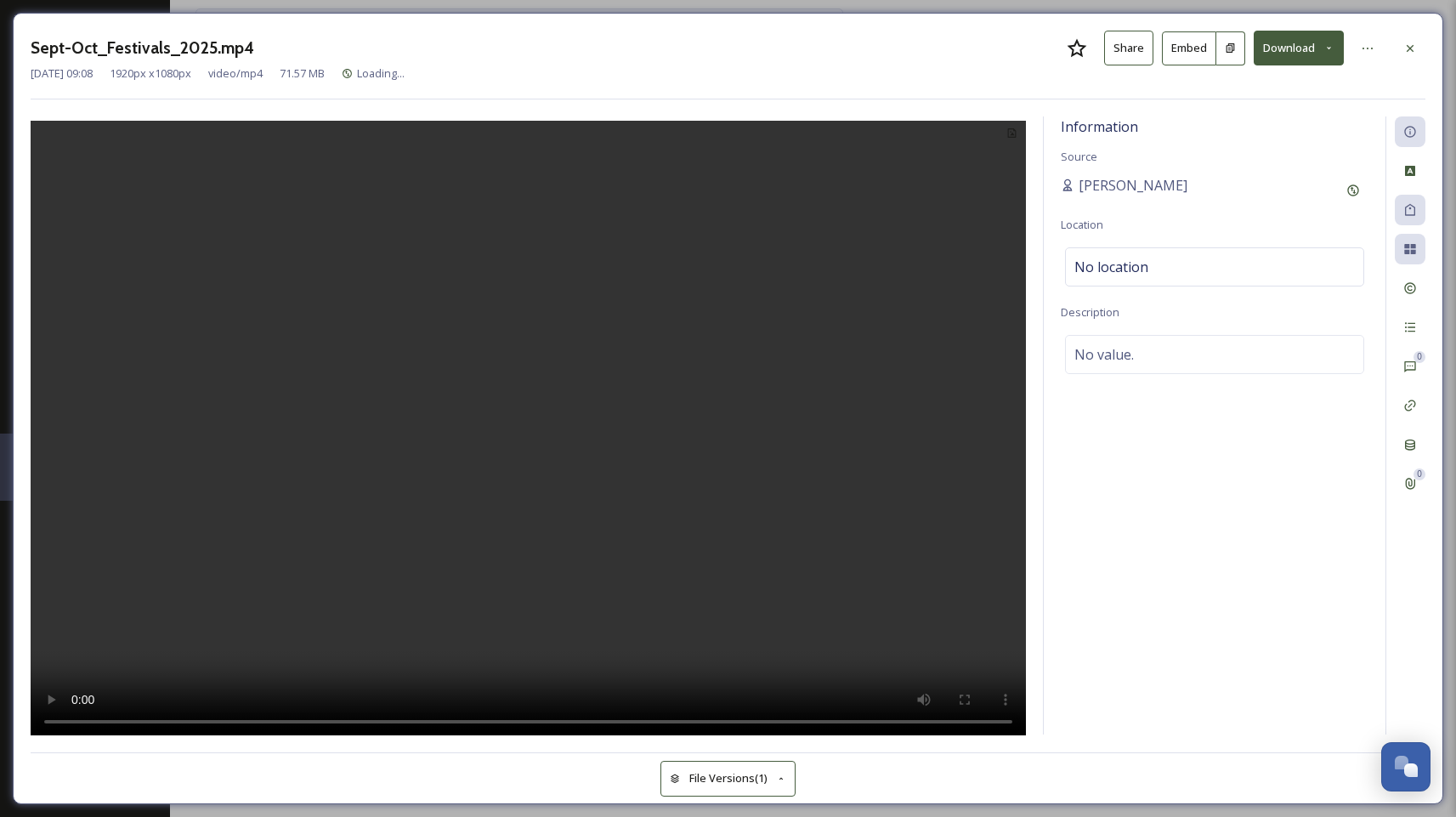
click at [456, 352] on video at bounding box center [528, 431] width 995 height 620
click at [1133, 55] on button "Share" at bounding box center [1129, 48] width 49 height 35
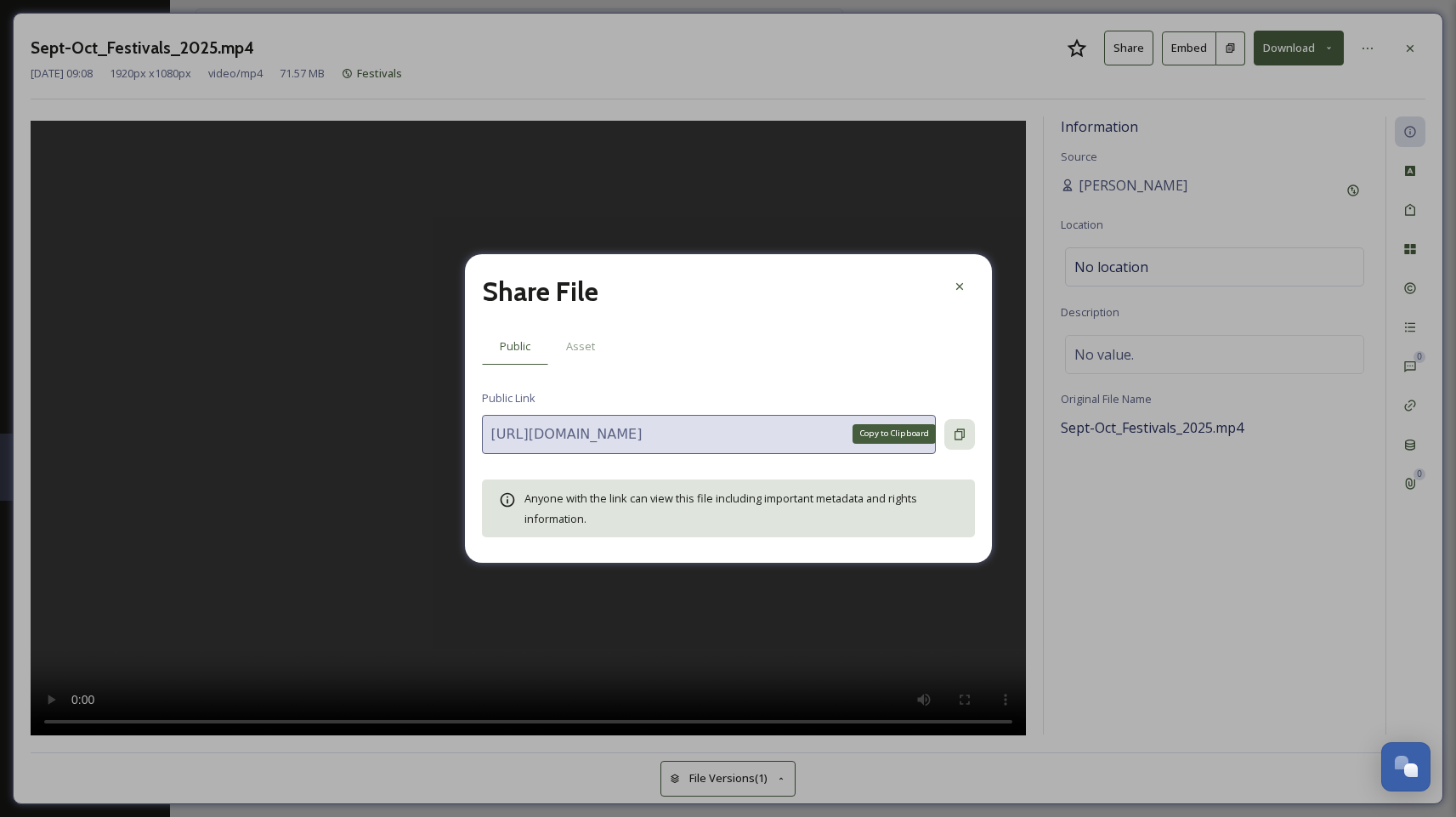
click at [955, 436] on icon at bounding box center [959, 434] width 14 height 14
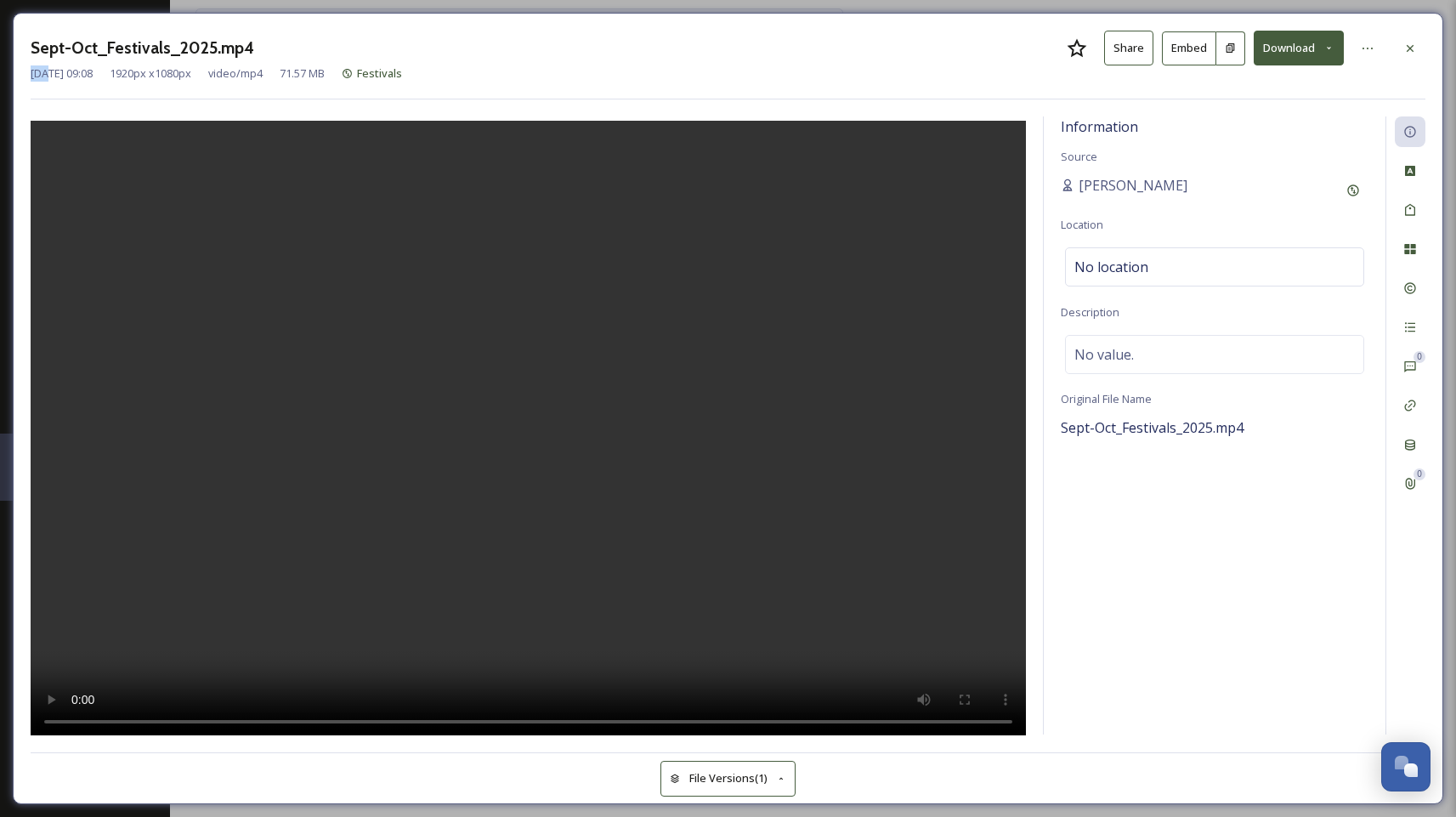
click at [1408, 46] on icon at bounding box center [1410, 48] width 14 height 14
